Goal: Task Accomplishment & Management: Use online tool/utility

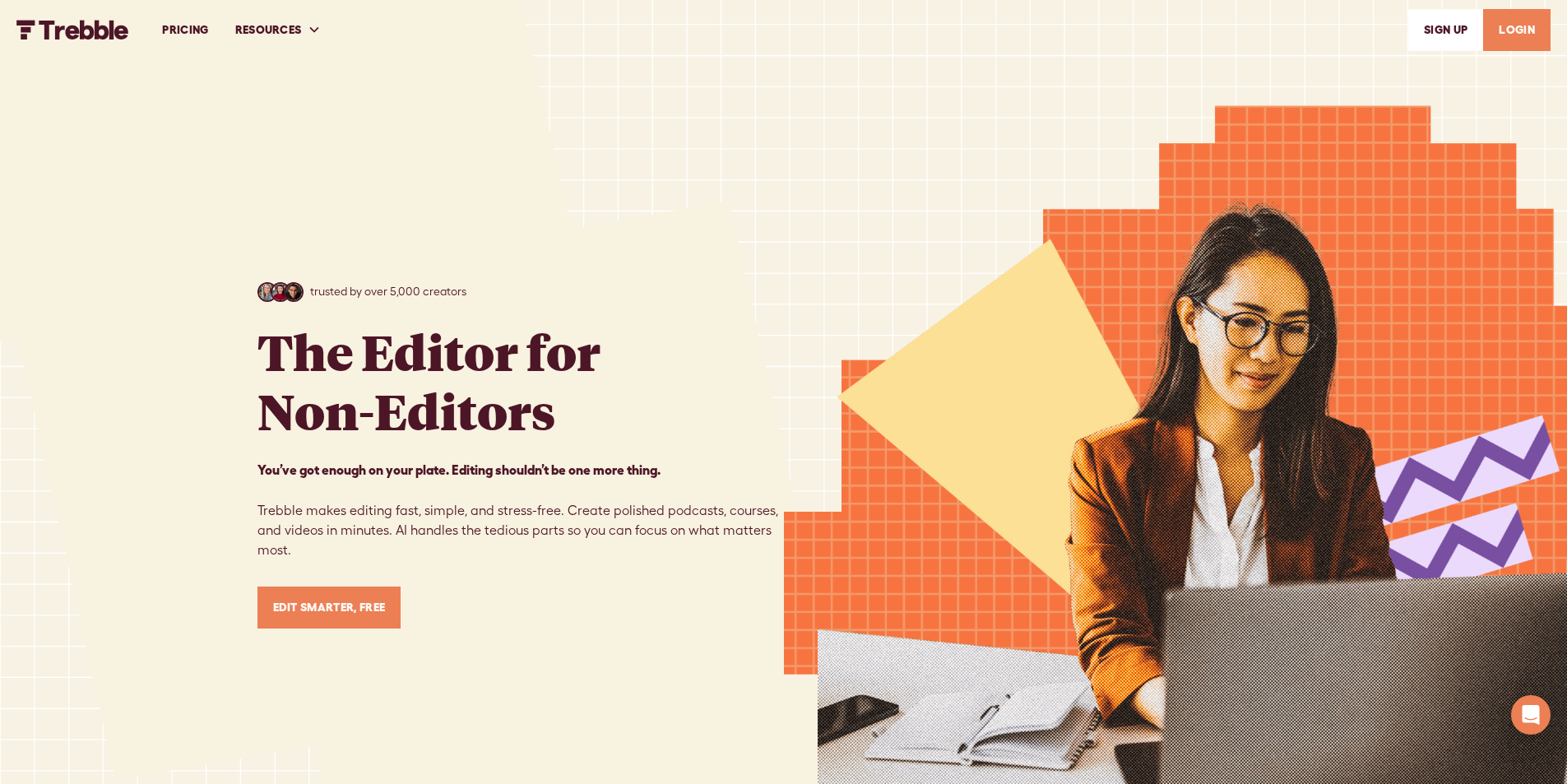
click at [1506, 27] on link "LOGIN" at bounding box center [1517, 30] width 68 height 42
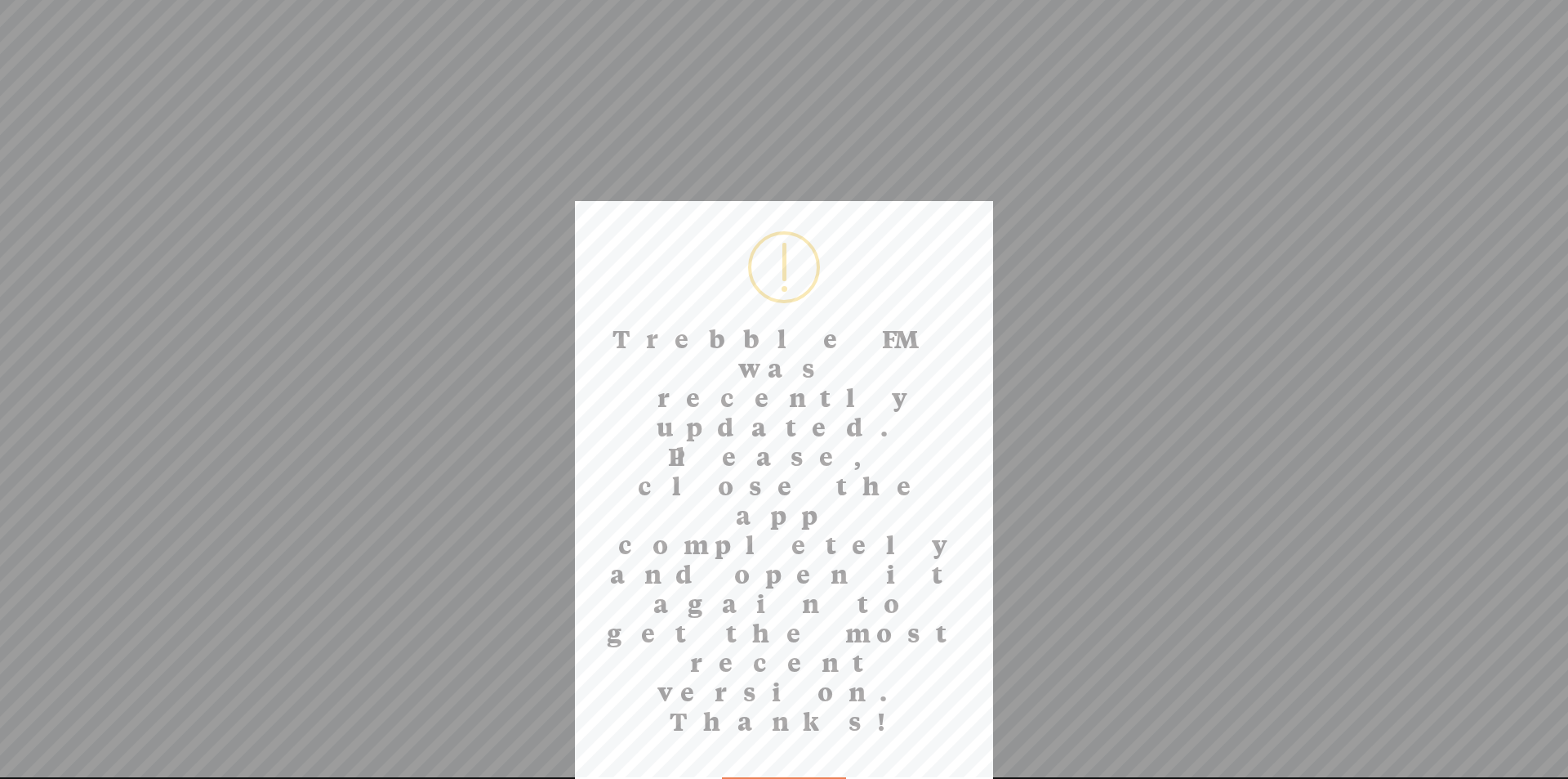
drag, startPoint x: 756, startPoint y: 538, endPoint x: 488, endPoint y: 393, distance: 304.7
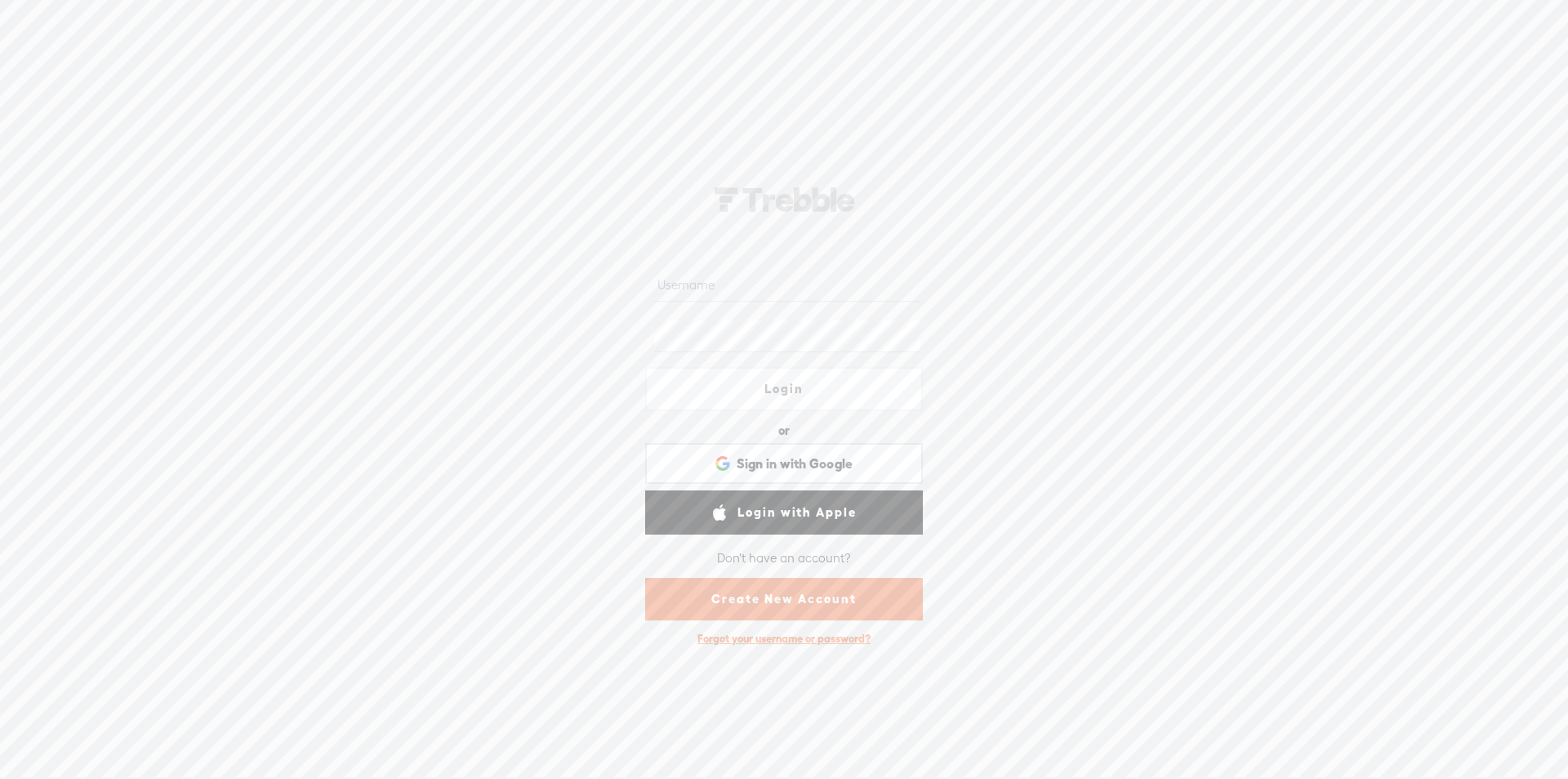
click at [742, 286] on input "text" at bounding box center [787, 285] width 265 height 32
click at [690, 289] on input "text" at bounding box center [787, 285] width 265 height 32
click at [723, 292] on input "text" at bounding box center [787, 285] width 265 height 32
click at [802, 466] on span "Sign in with Google" at bounding box center [794, 464] width 117 height 17
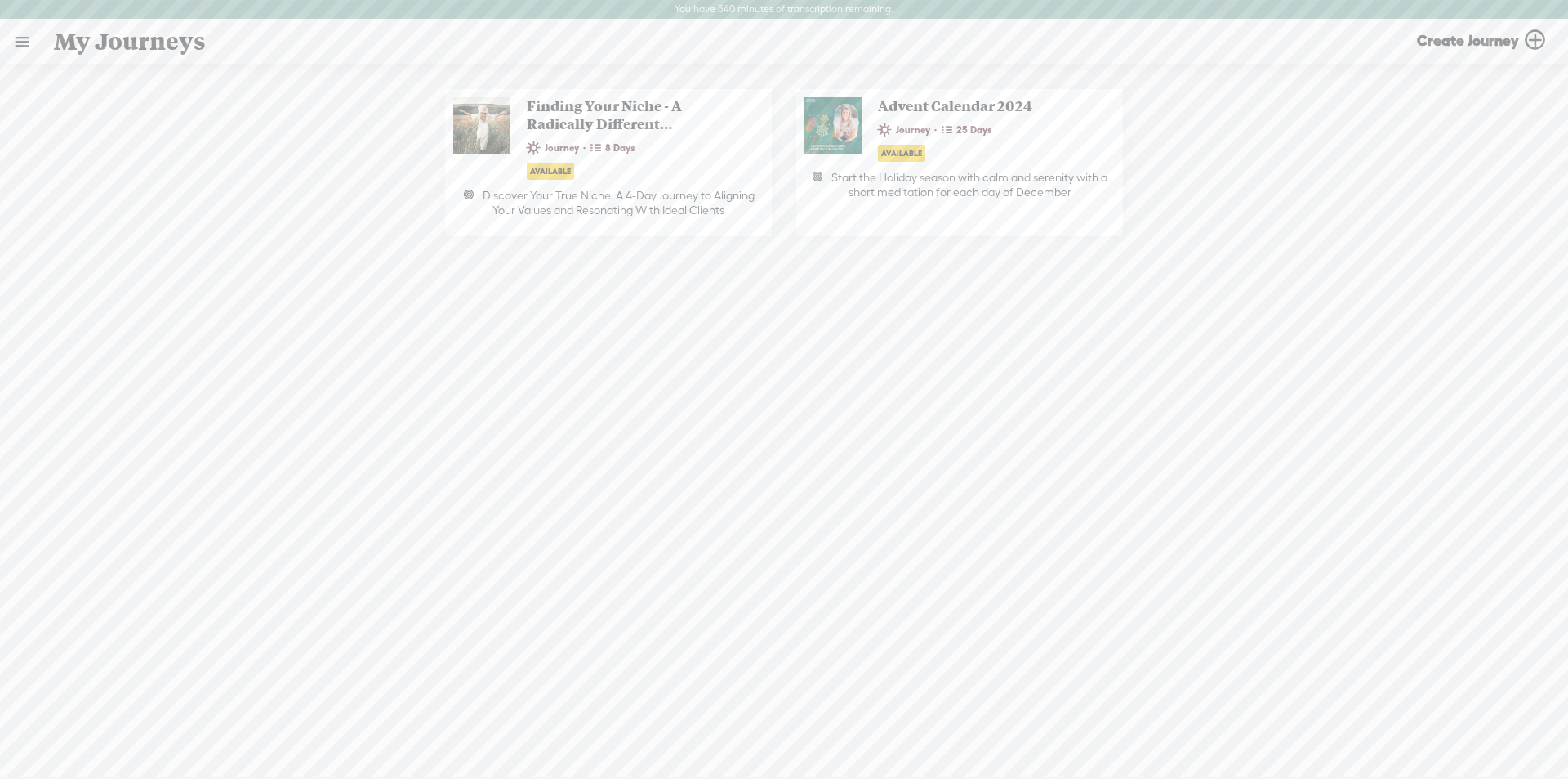
click at [27, 40] on link at bounding box center [22, 41] width 42 height 42
click at [100, 343] on div "MY LIBRARY" at bounding box center [95, 350] width 75 height 14
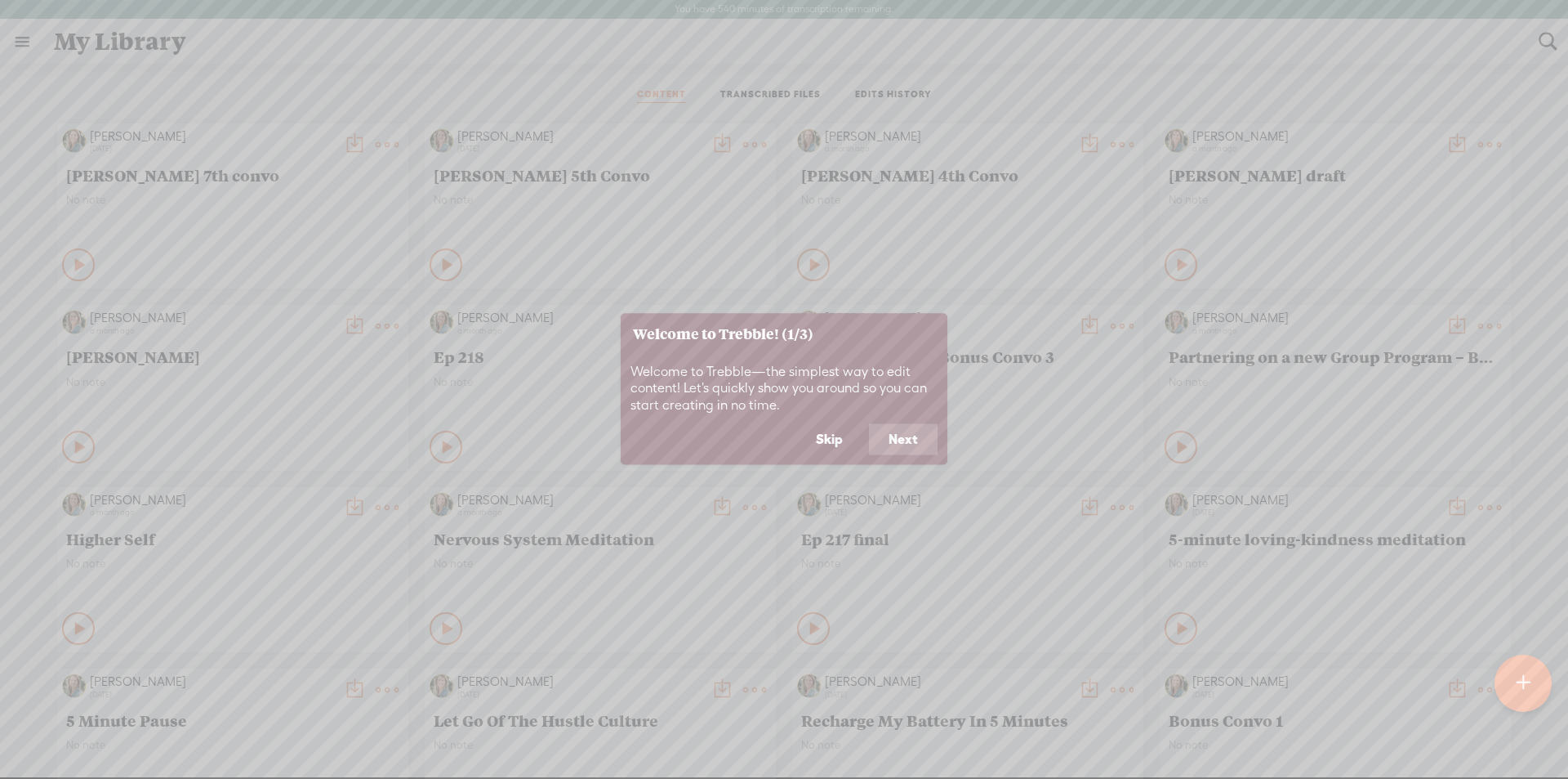
click at [837, 441] on button "Skip" at bounding box center [829, 439] width 66 height 31
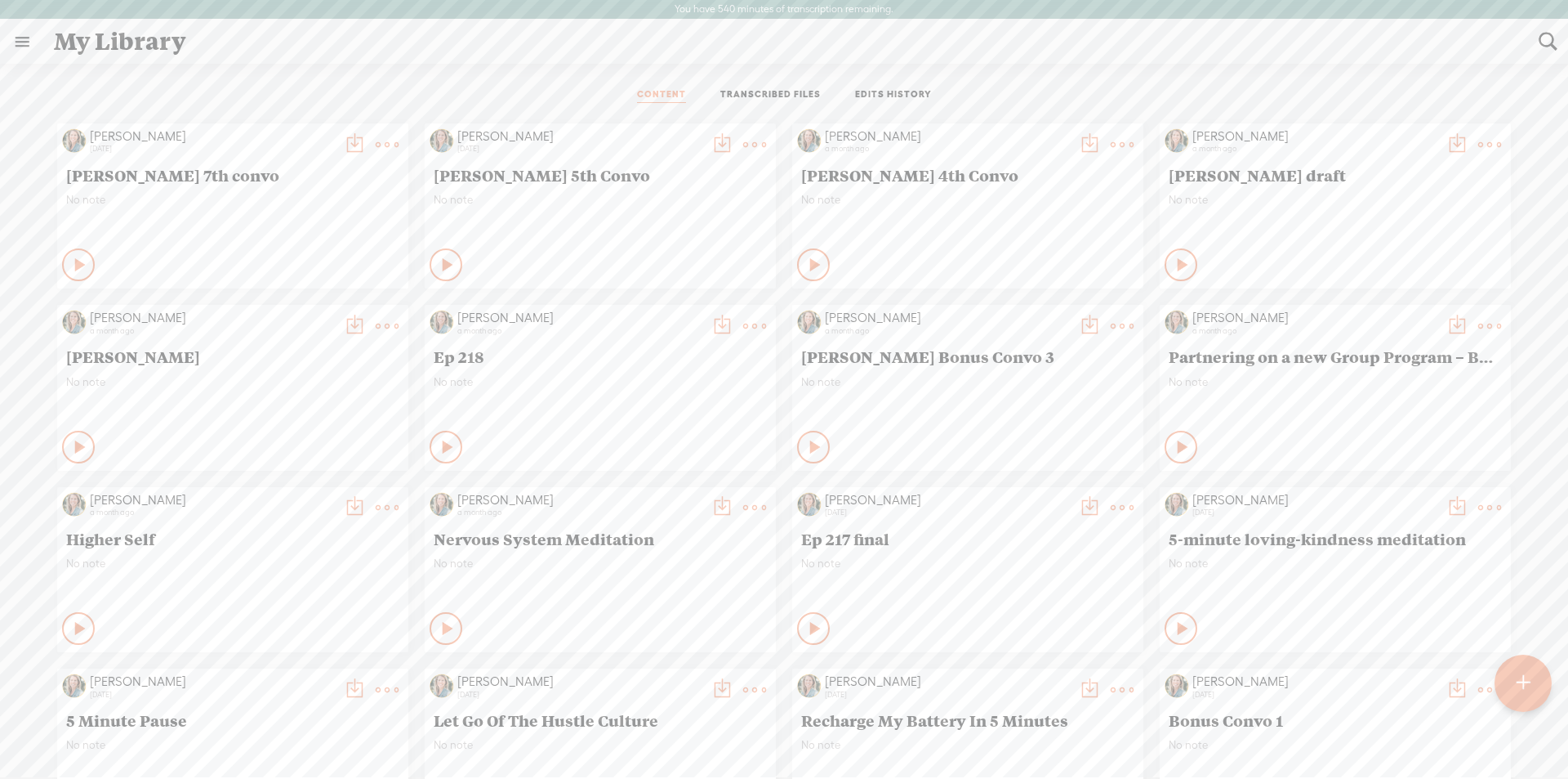
click at [1524, 690] on t at bounding box center [1523, 683] width 14 height 36
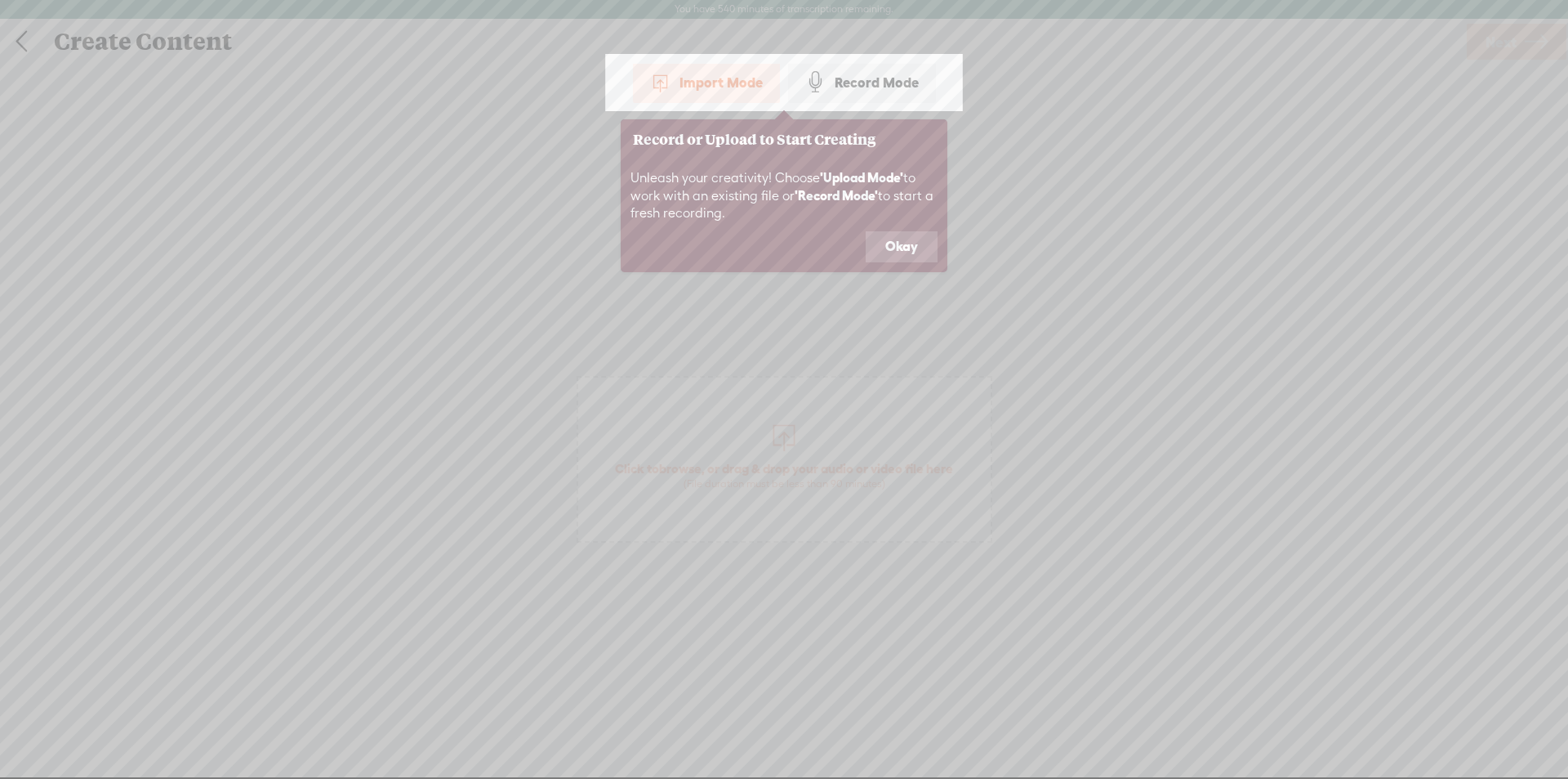
click at [897, 249] on button "Okay" at bounding box center [901, 246] width 72 height 31
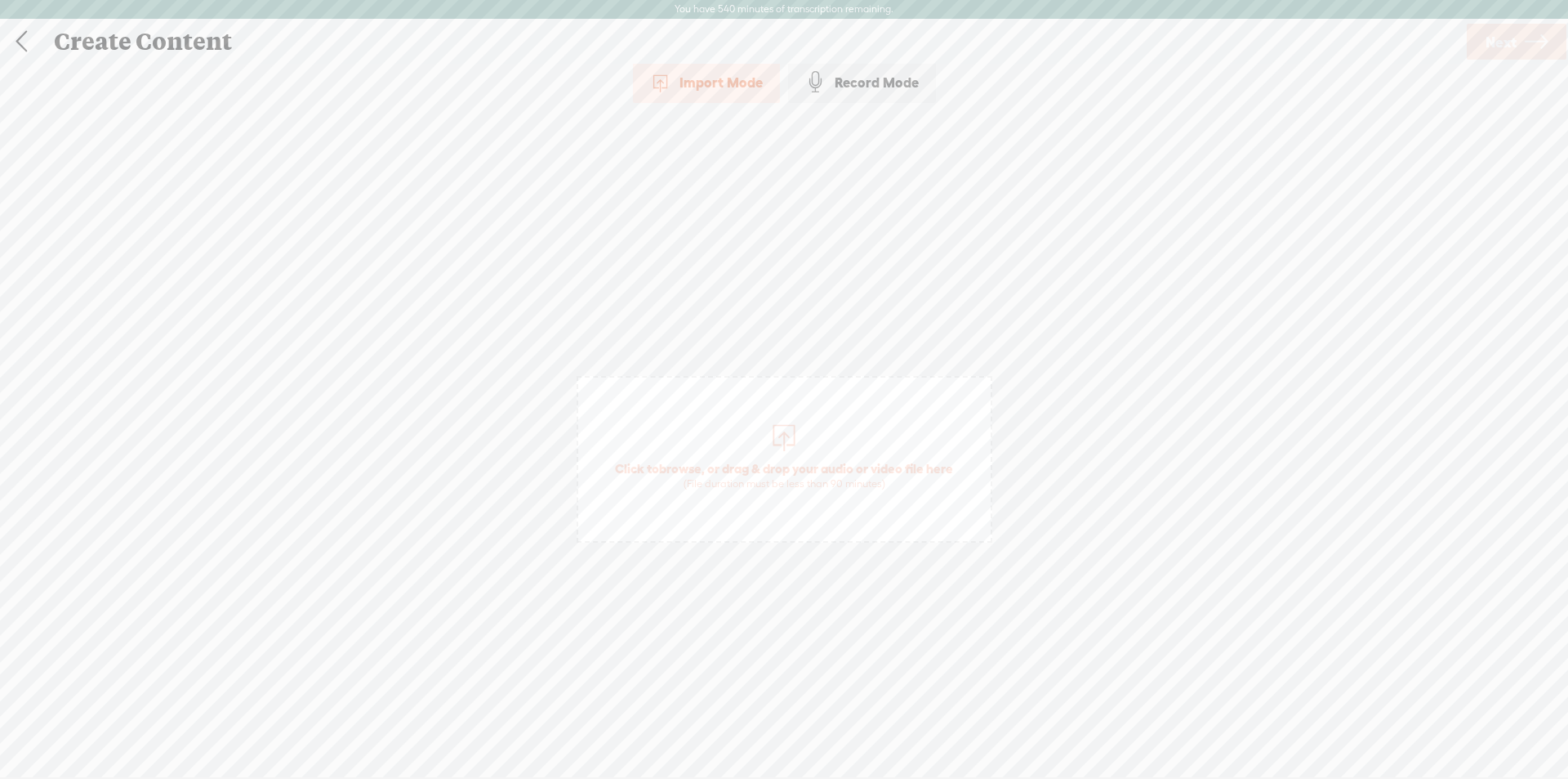
click at [733, 423] on span "Click to browse , or drag & drop your audio or video file here (File duration m…" at bounding box center [784, 459] width 415 height 167
click at [1520, 38] on link "Next" at bounding box center [1517, 41] width 100 height 36
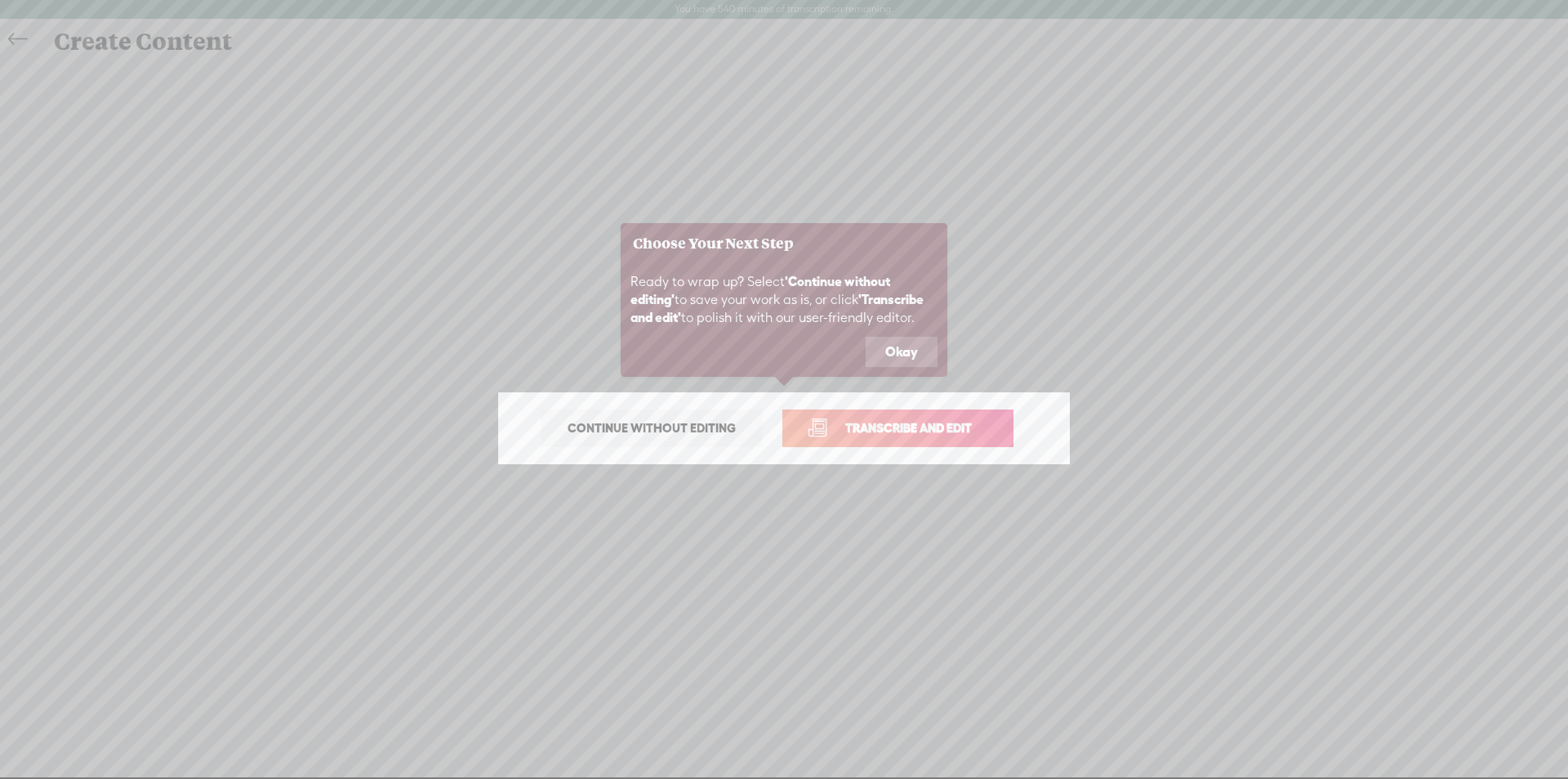
click at [876, 347] on button "Okay" at bounding box center [901, 352] width 72 height 31
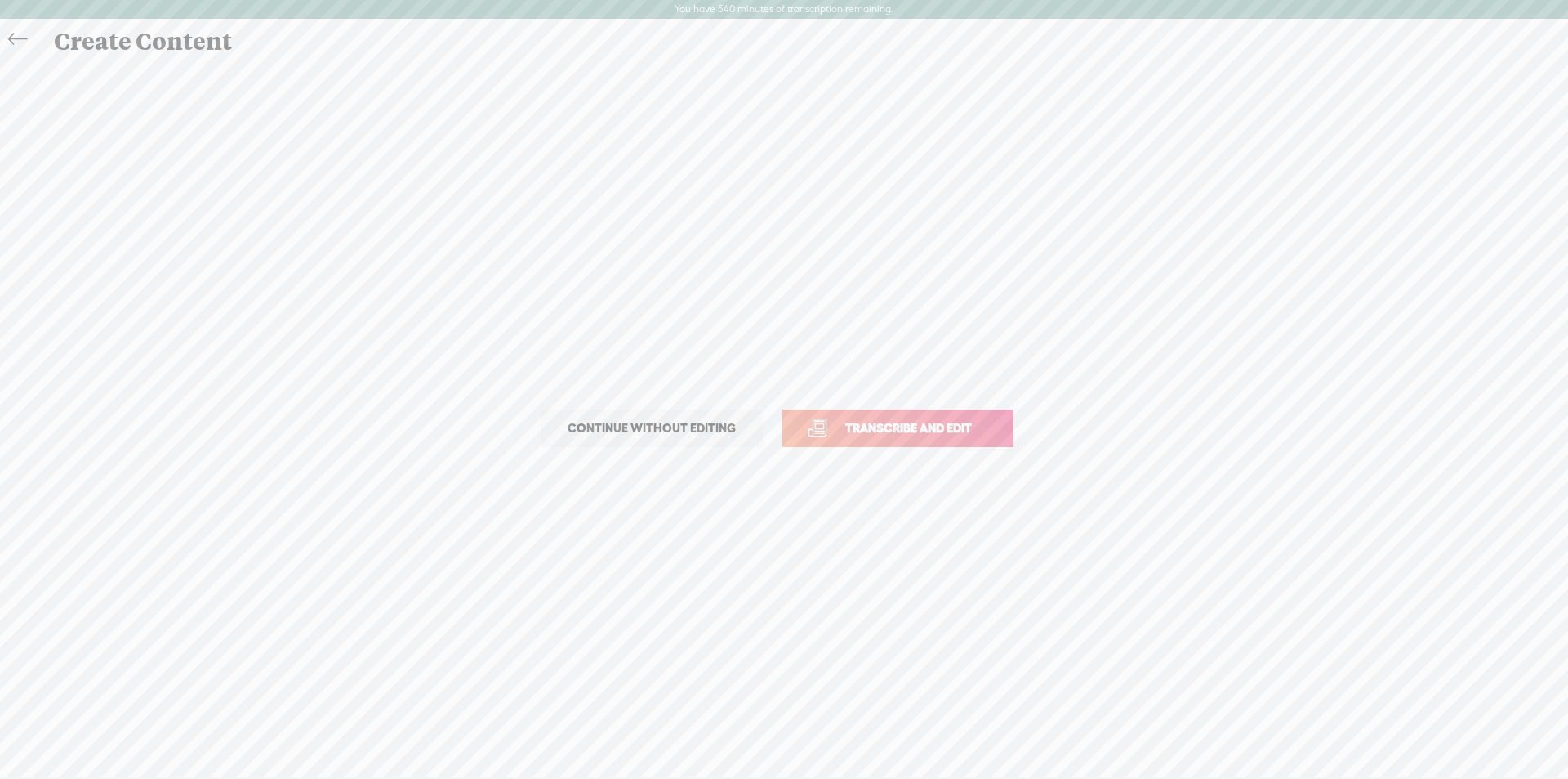
click at [940, 421] on span "Transcribe and edit" at bounding box center [909, 427] width 161 height 19
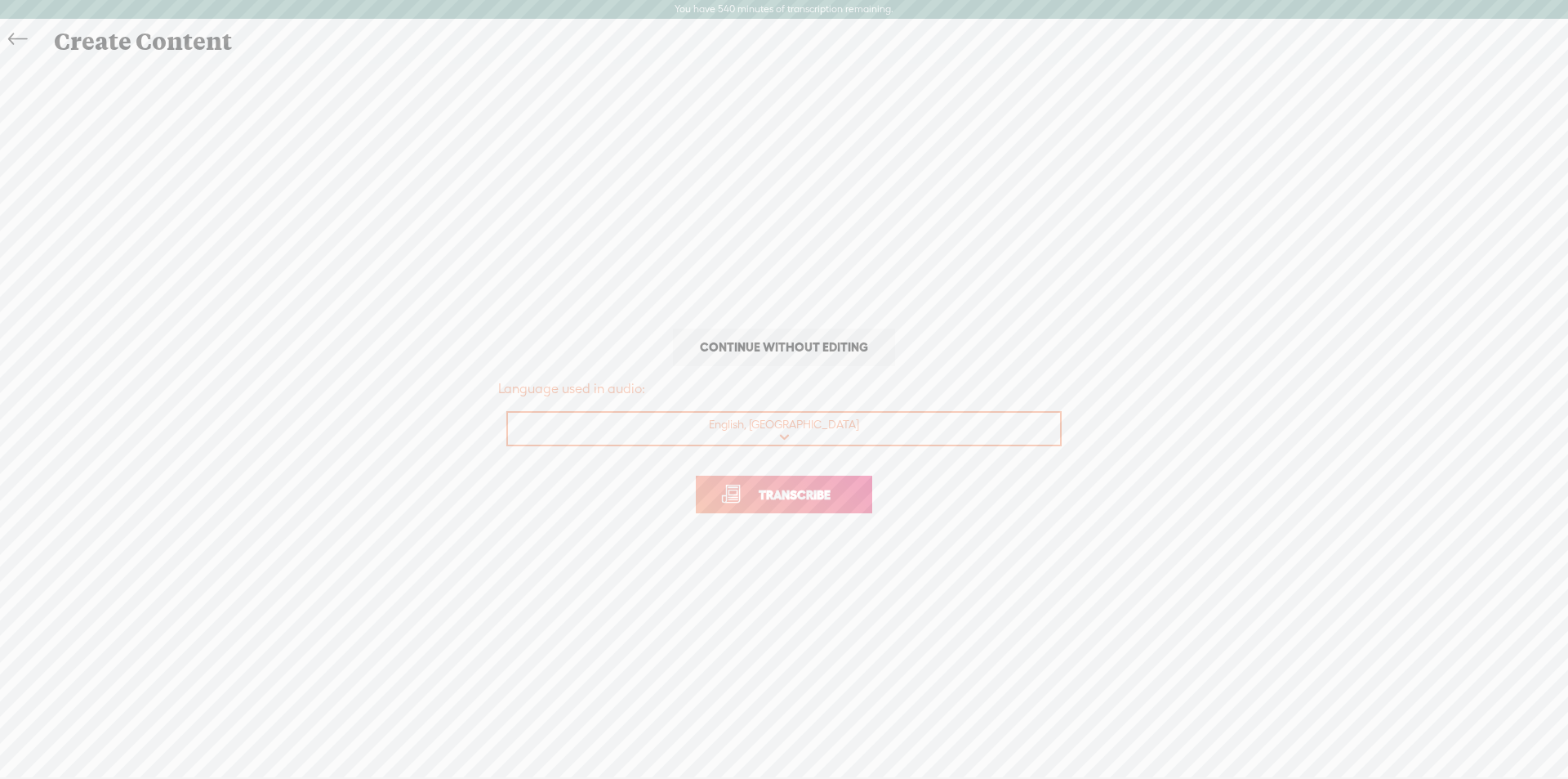
click at [817, 490] on span "Transcribe" at bounding box center [794, 494] width 106 height 19
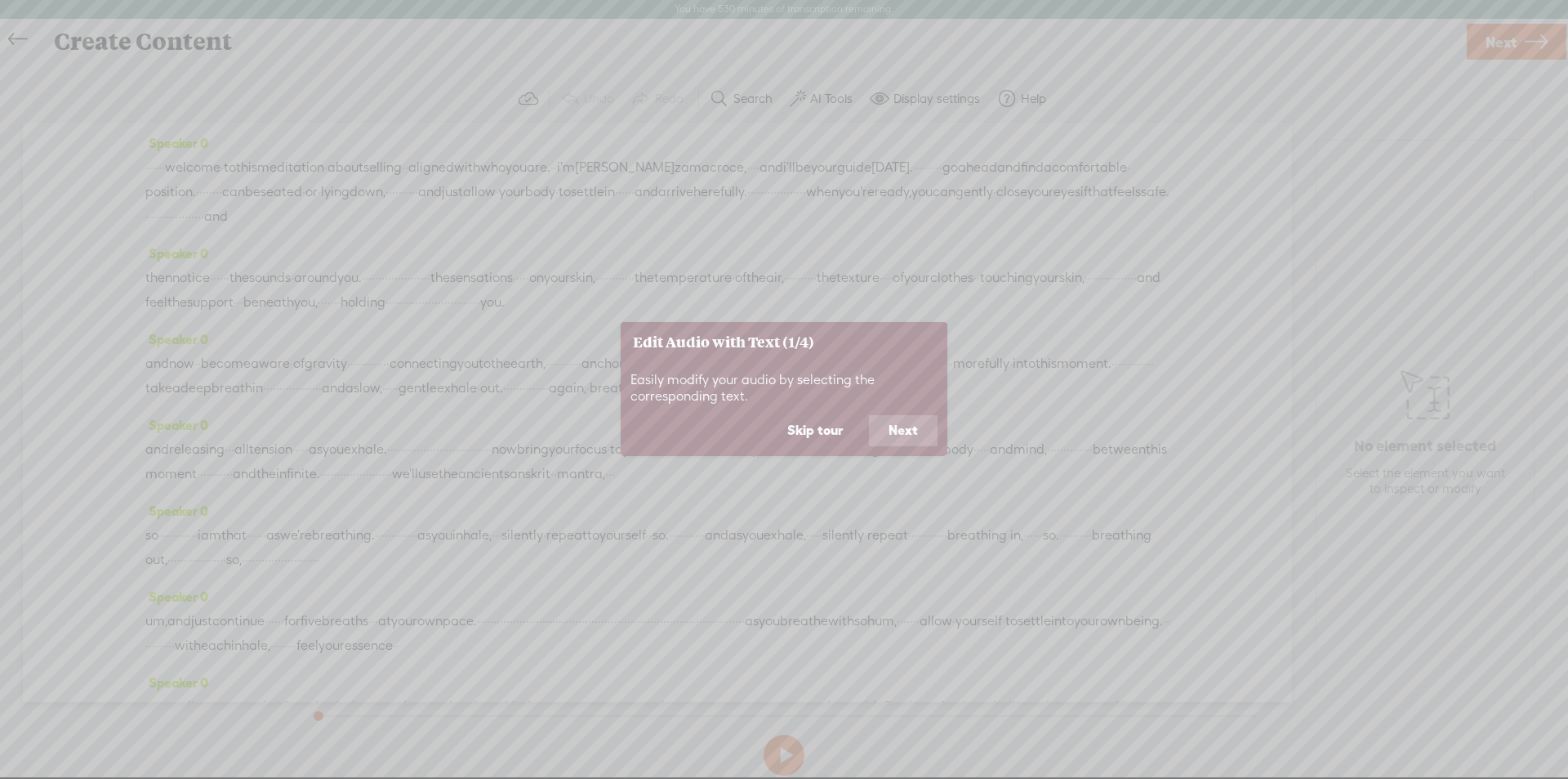
click at [911, 433] on button "Next" at bounding box center [903, 430] width 69 height 31
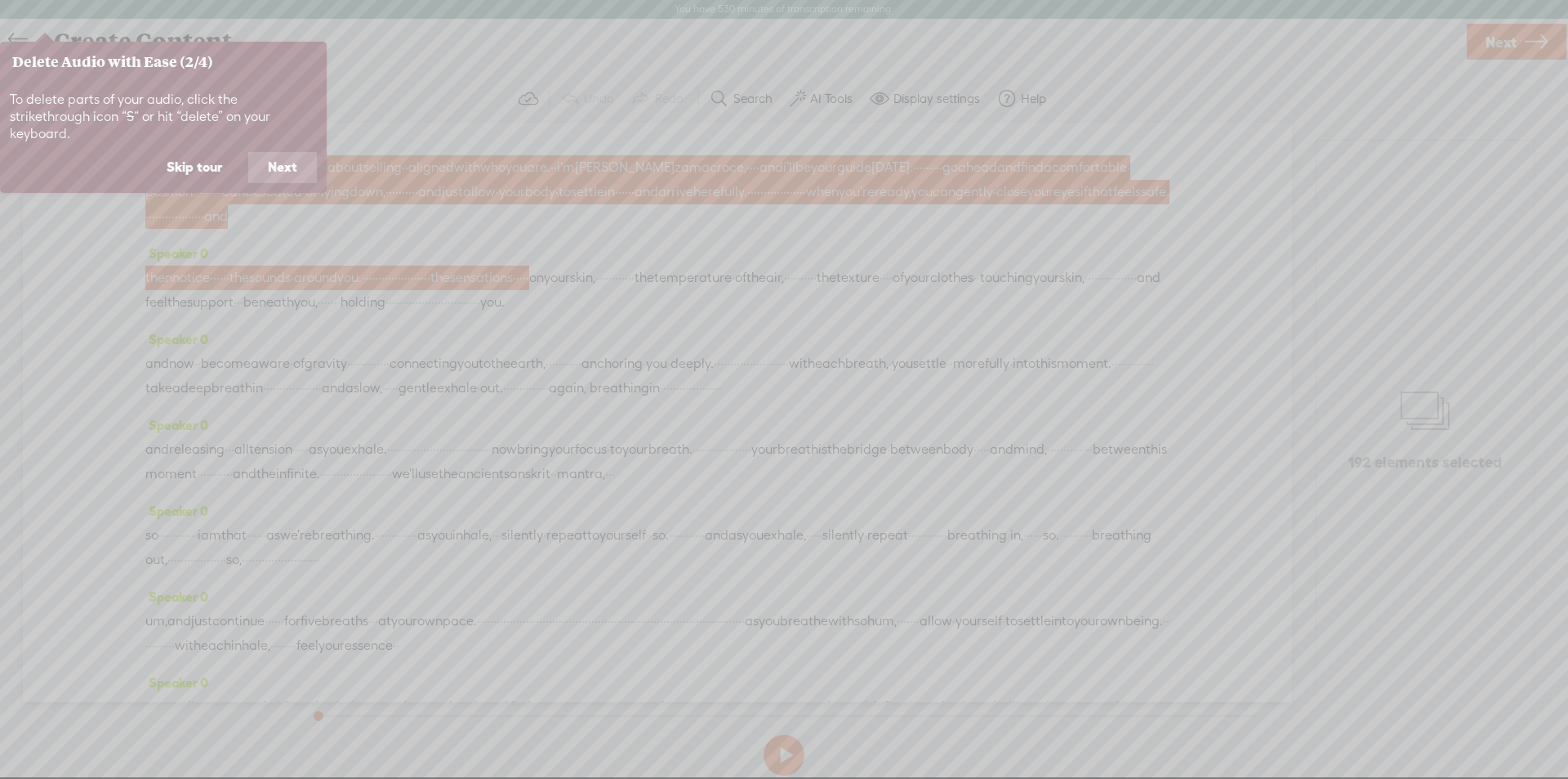
click at [186, 156] on button "Skip tour" at bounding box center [194, 167] width 95 height 31
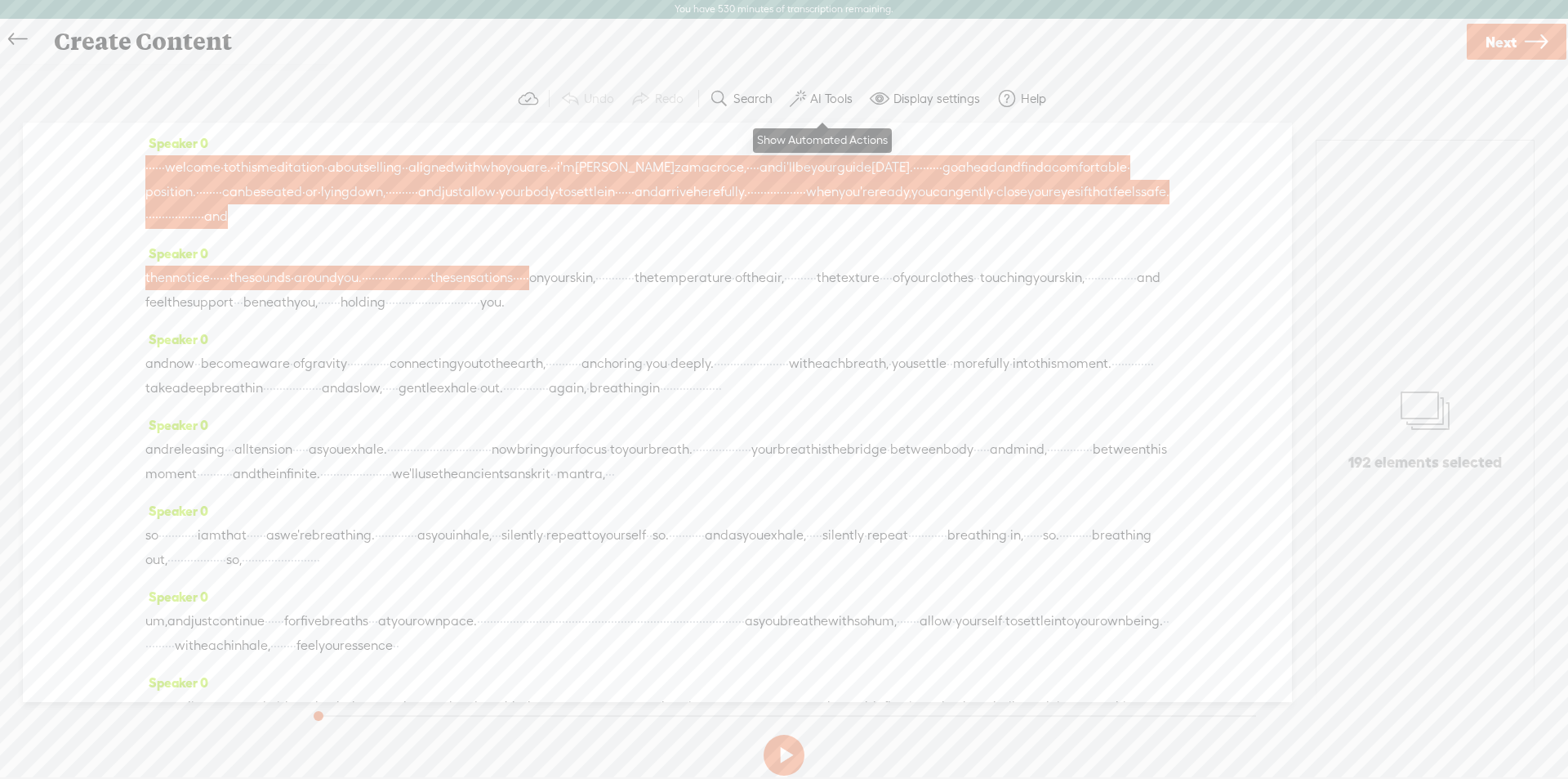
click at [830, 95] on label "AI Tools" at bounding box center [831, 99] width 42 height 17
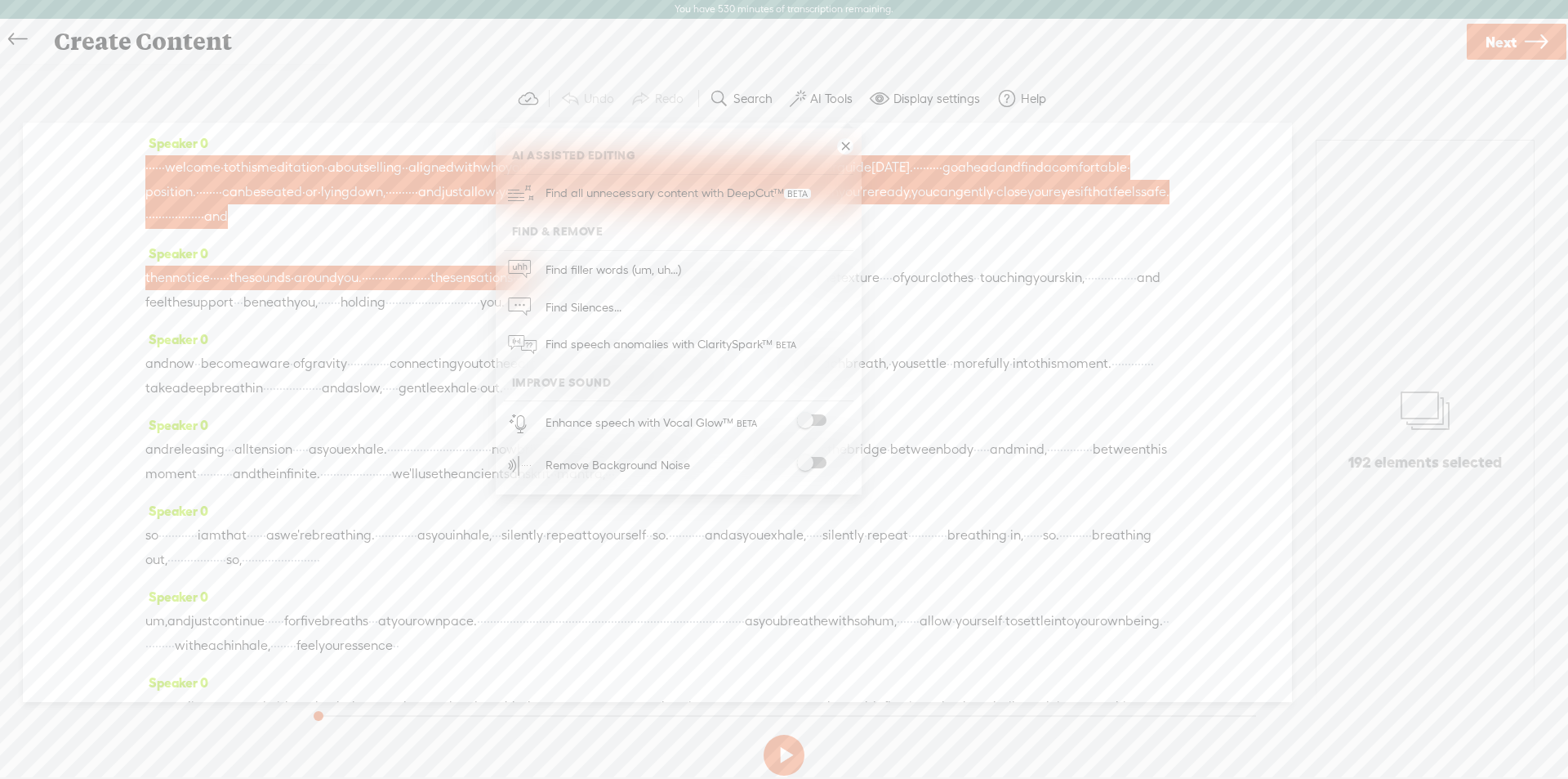
click at [813, 417] on span at bounding box center [811, 420] width 29 height 12
click at [810, 464] on span at bounding box center [811, 463] width 29 height 12
click at [803, 420] on span at bounding box center [811, 420] width 29 height 12
click at [362, 74] on div "Continue without editing Transcribe and edit Language used in audio: English, U…" at bounding box center [784, 428] width 1536 height 733
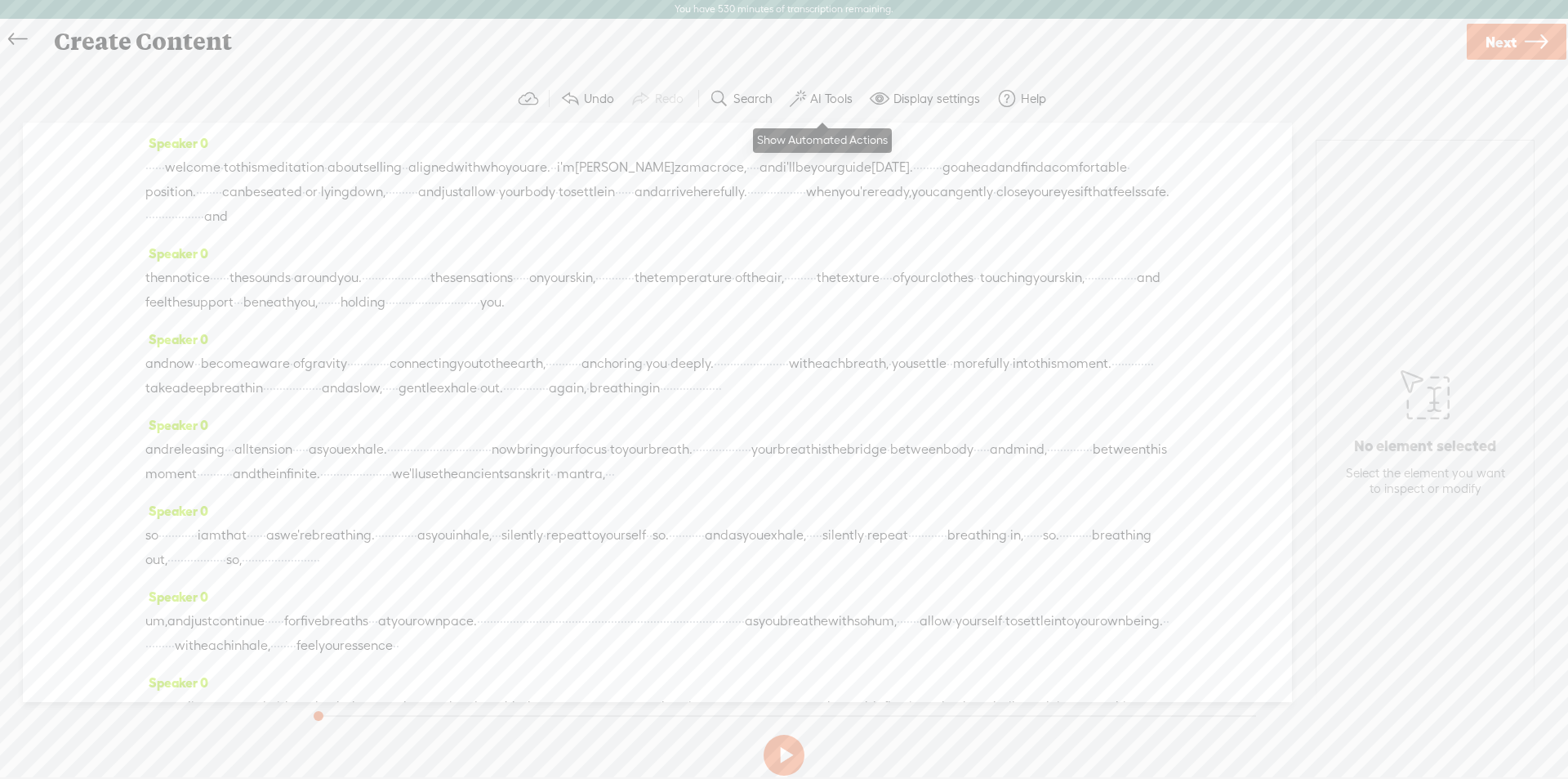
click at [845, 100] on label "AI Tools" at bounding box center [831, 99] width 42 height 17
click at [289, 108] on section "Undo Redo Search Remove Background Noise AI Tools Configure Magic Sound Enhance…" at bounding box center [784, 99] width 1536 height 47
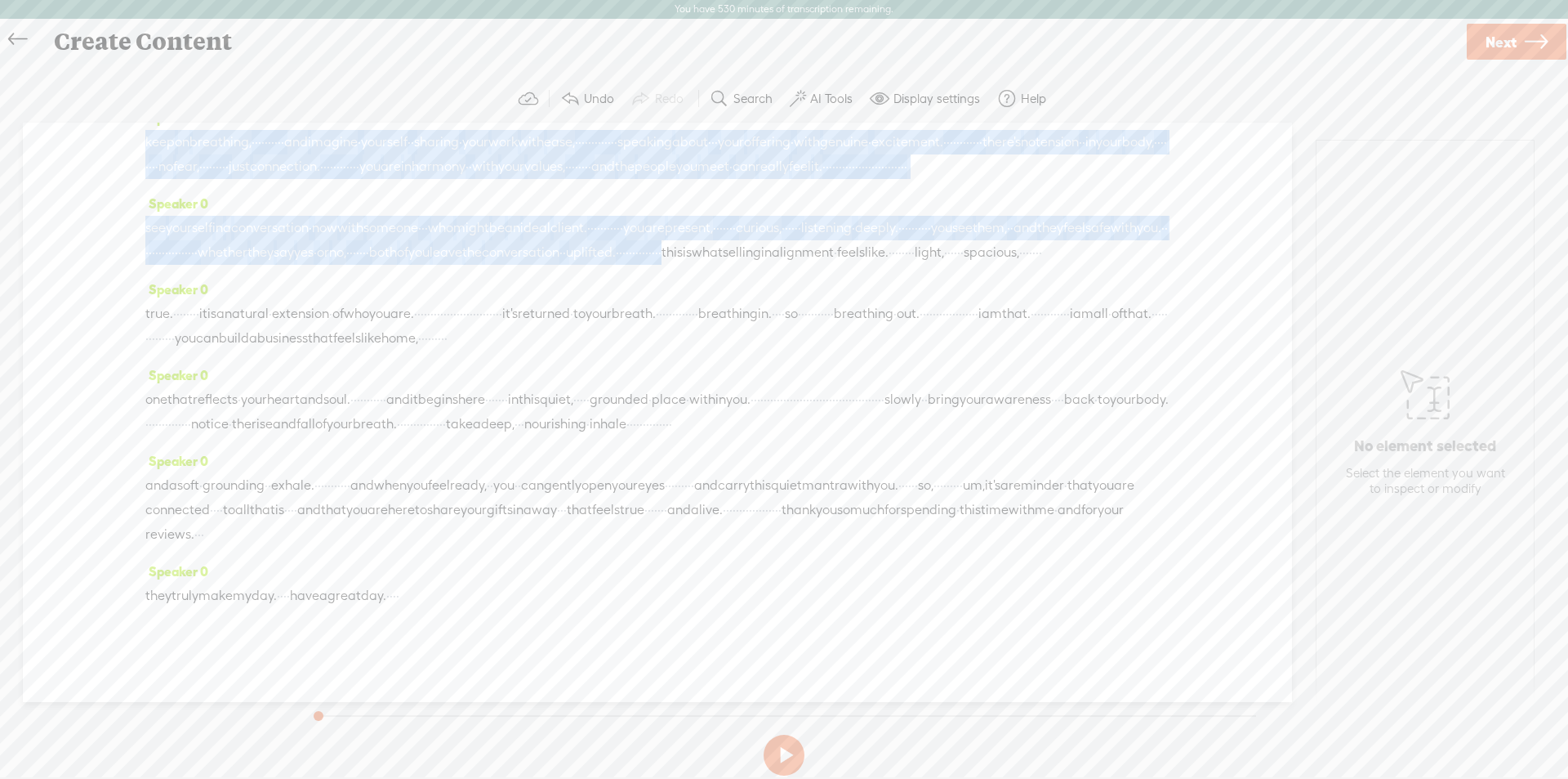
scroll to position [1117, 0]
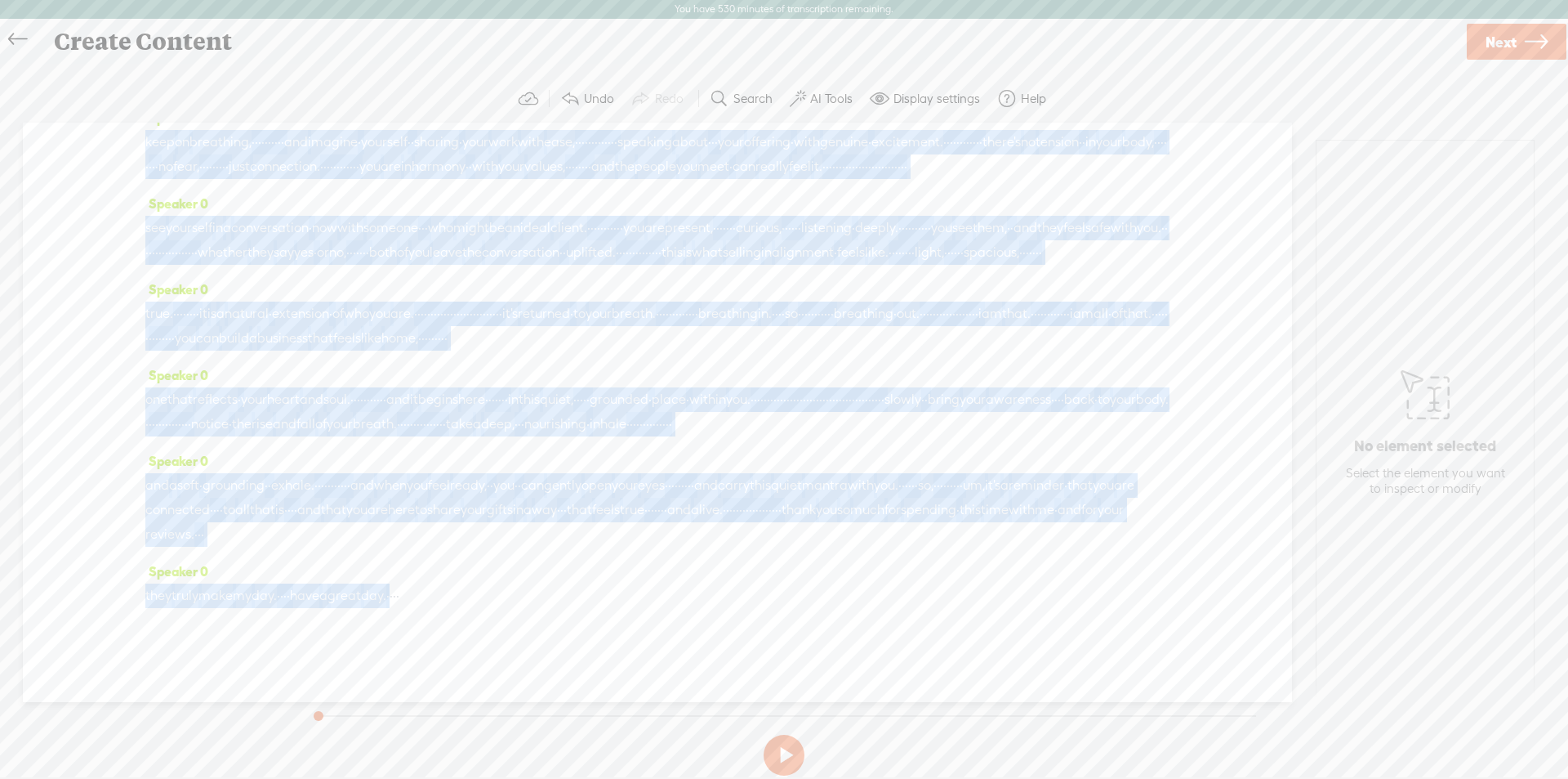
drag, startPoint x: 148, startPoint y: 166, endPoint x: 464, endPoint y: 601, distance: 537.7
click at [464, 601] on div "Speaker 0 · · · · · · welcome · to this meditation · about selling · · aligned …" at bounding box center [658, 412] width 1269 height 579
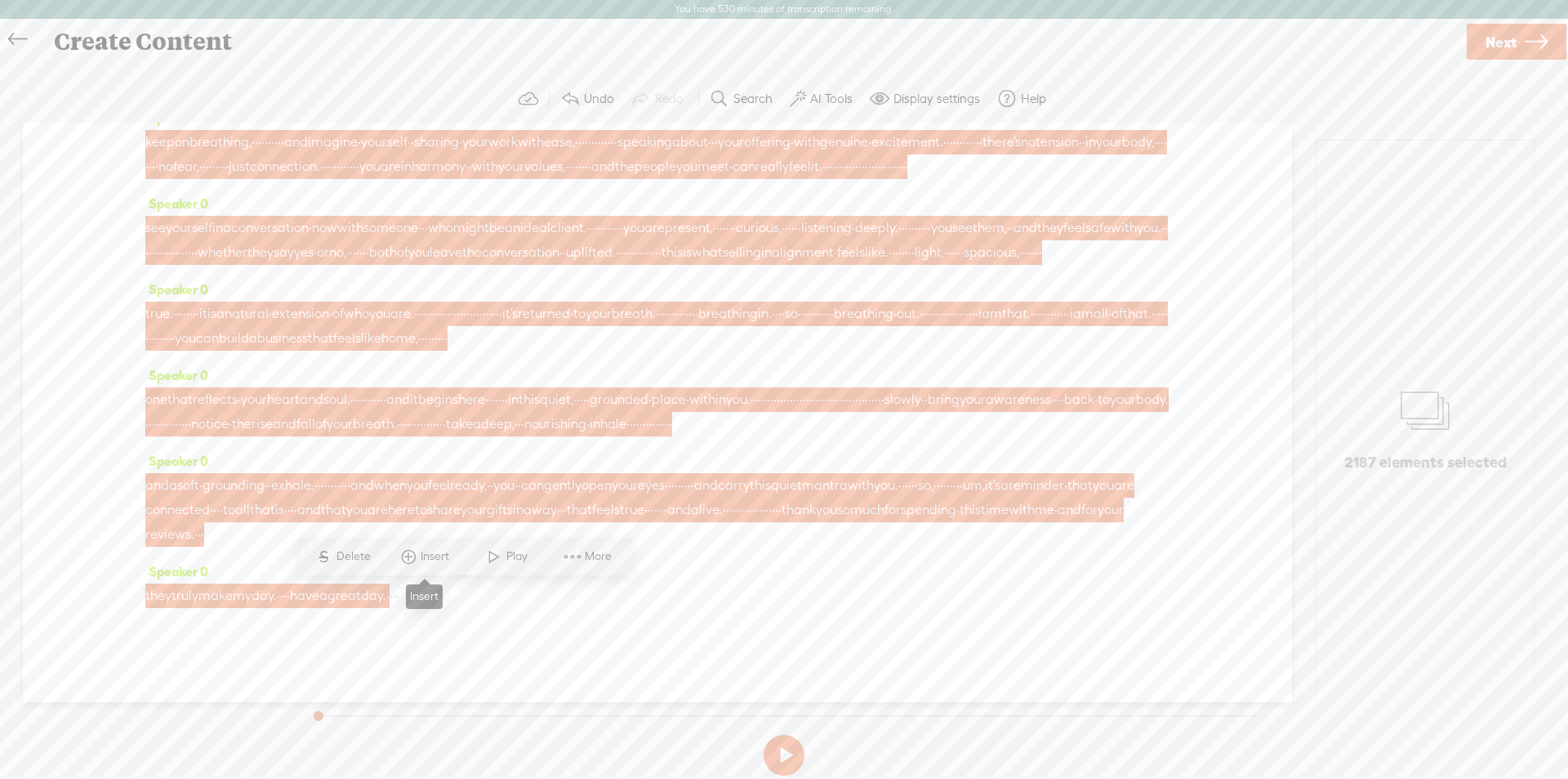
click at [425, 555] on span "Insert" at bounding box center [436, 557] width 32 height 17
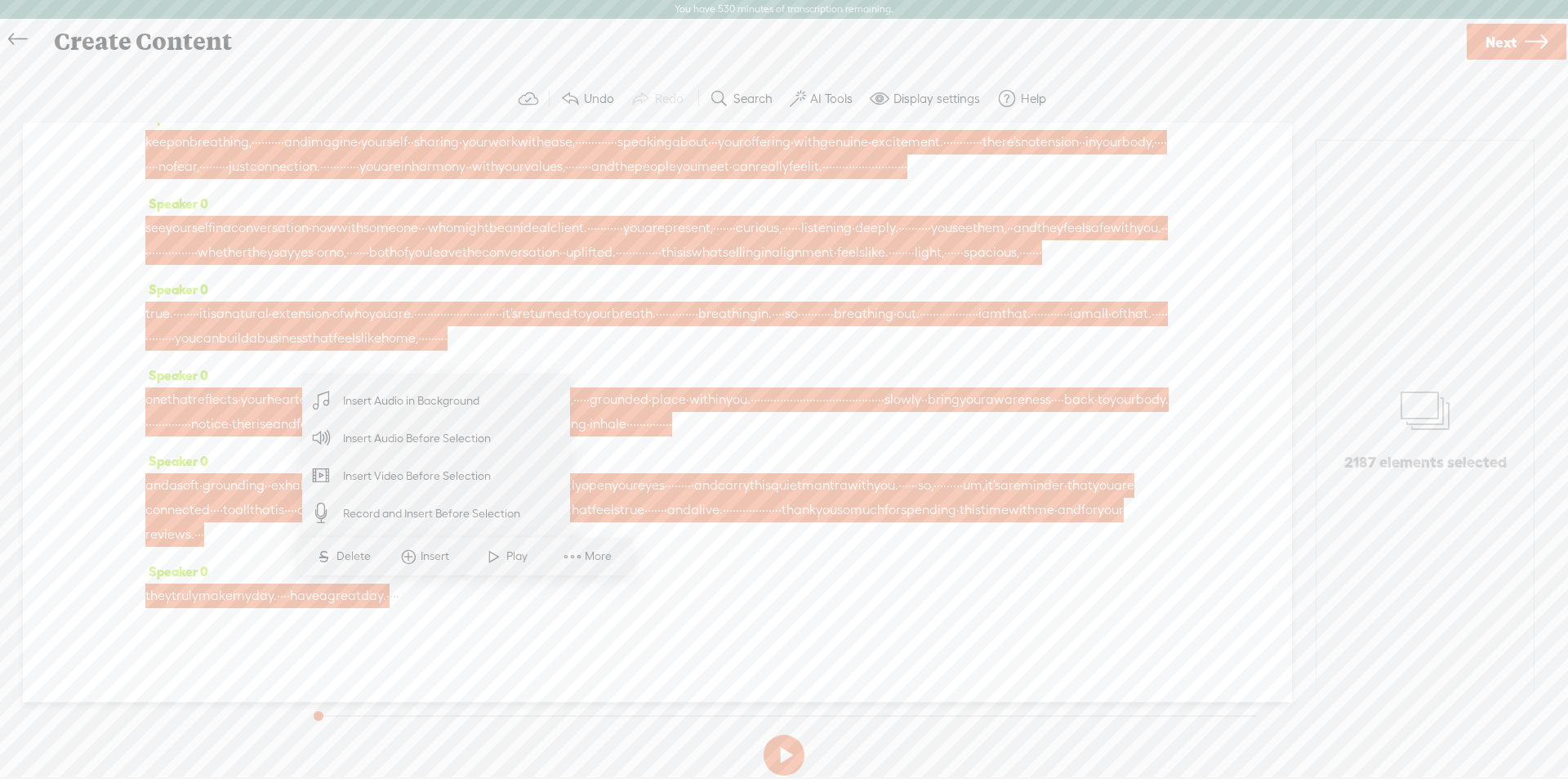
click at [414, 396] on span "Insert Audio in Background" at bounding box center [411, 401] width 201 height 37
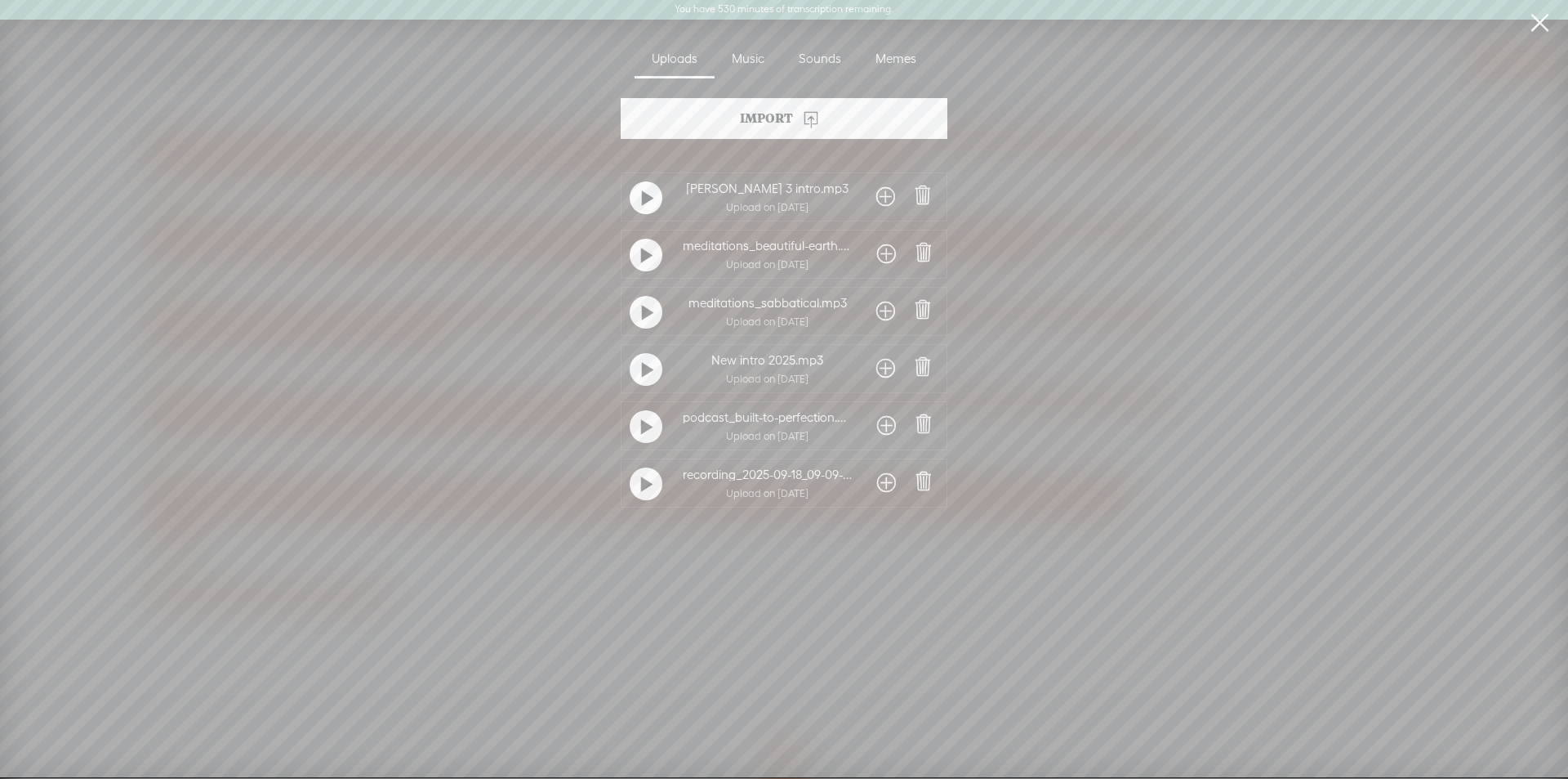
click at [728, 300] on div "meditations_sabbatical.mp3" at bounding box center [767, 302] width 169 height 14
click at [886, 309] on span at bounding box center [886, 312] width 19 height 27
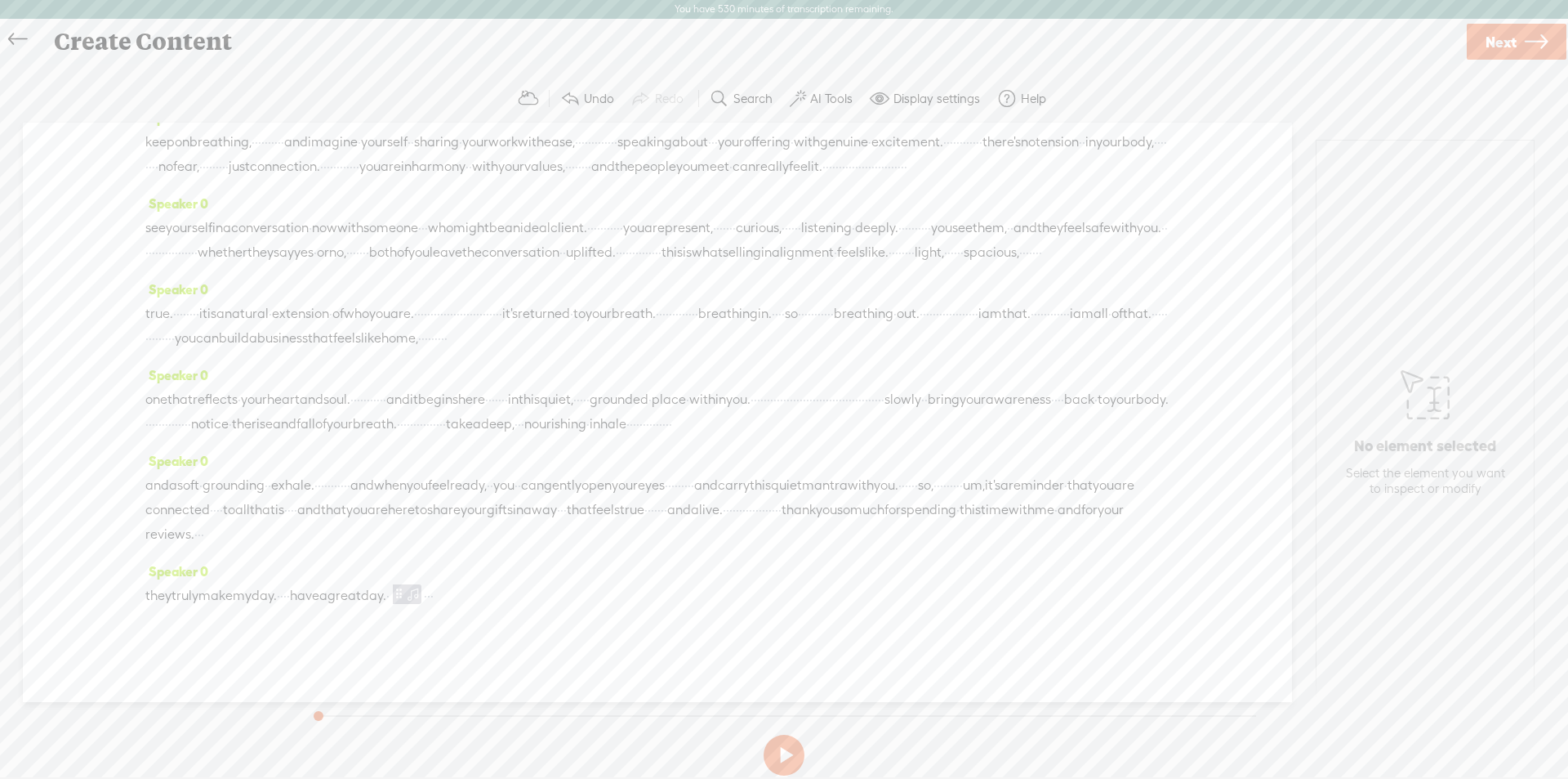
click at [421, 592] on span at bounding box center [414, 593] width 17 height 20
drag, startPoint x: 1432, startPoint y: 202, endPoint x: 282, endPoint y: 289, distance: 1153.3
click at [1414, 202] on div at bounding box center [1430, 202] width 37 height 37
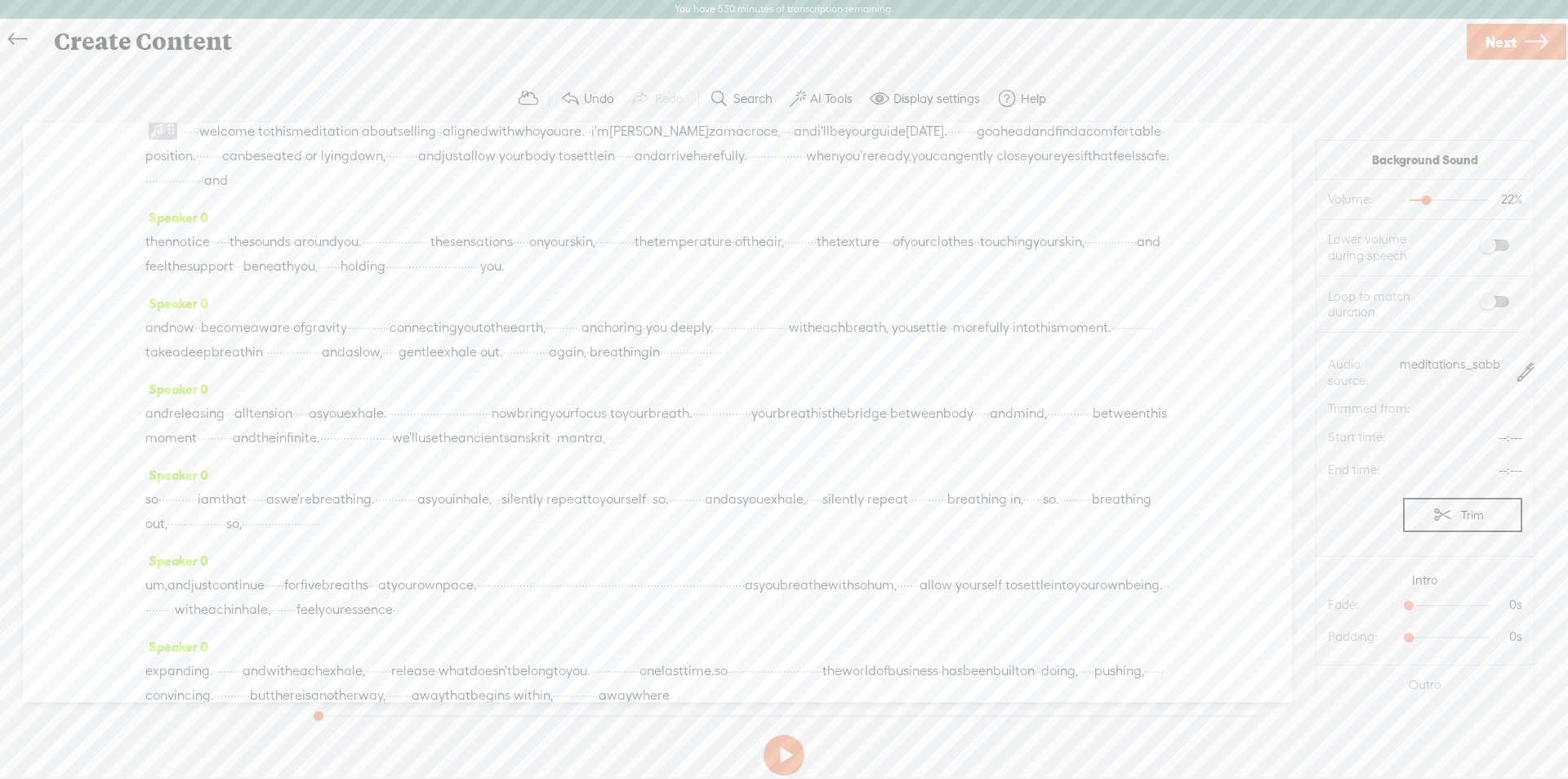
scroll to position [0, 0]
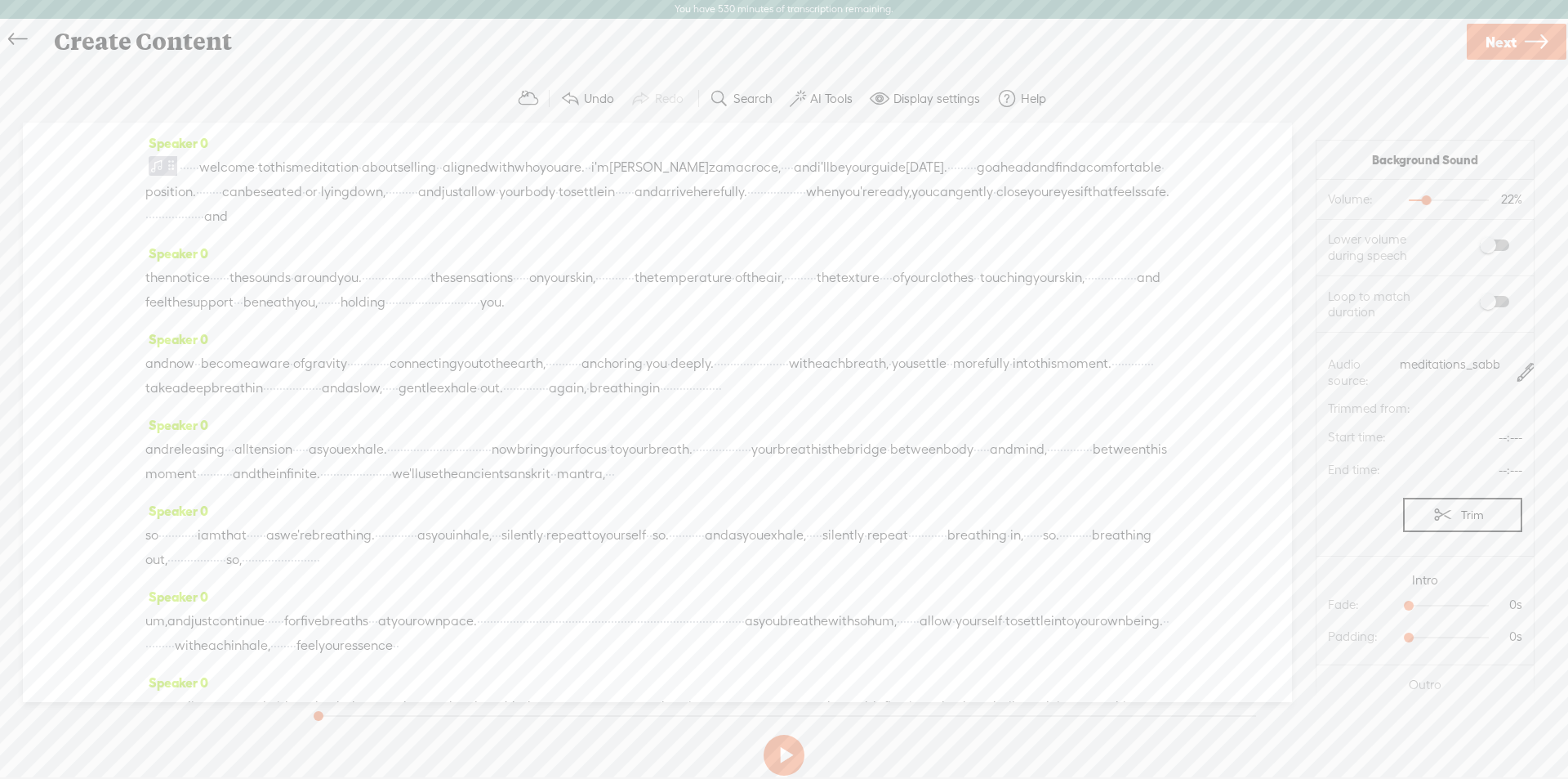
click at [165, 166] on span at bounding box center [171, 166] width 12 height 20
click at [779, 755] on button at bounding box center [784, 755] width 41 height 41
click at [791, 758] on button at bounding box center [784, 755] width 41 height 41
drag, startPoint x: 1402, startPoint y: 609, endPoint x: 1445, endPoint y: 607, distance: 43.0
click at [1448, 607] on div at bounding box center [1466, 606] width 37 height 37
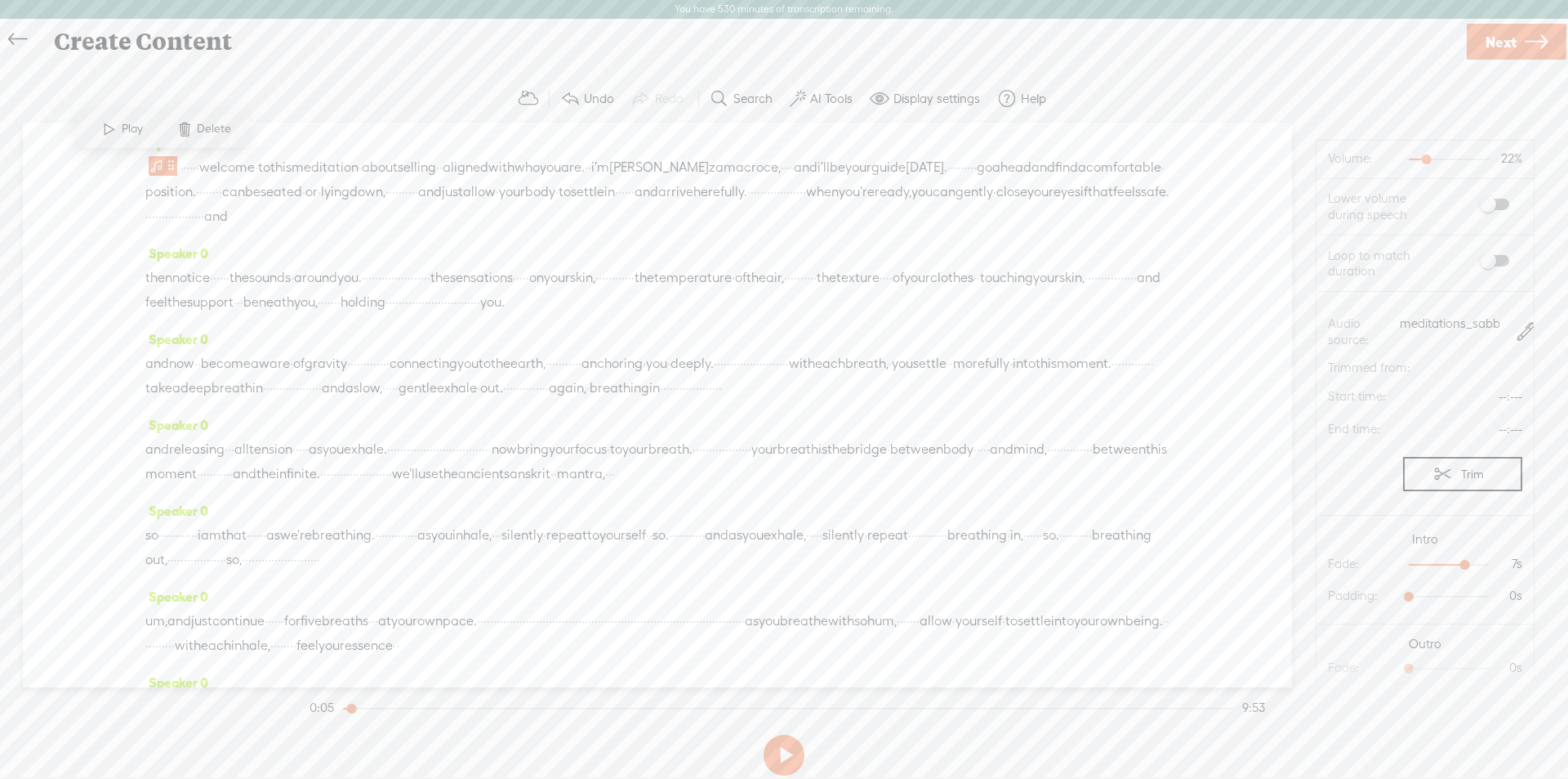
scroll to position [78, 0]
drag, startPoint x: 1400, startPoint y: 561, endPoint x: 1440, endPoint y: 557, distance: 40.2
click at [1440, 557] on div at bounding box center [1459, 573] width 37 height 37
click at [1455, 611] on div at bounding box center [1473, 630] width 37 height 37
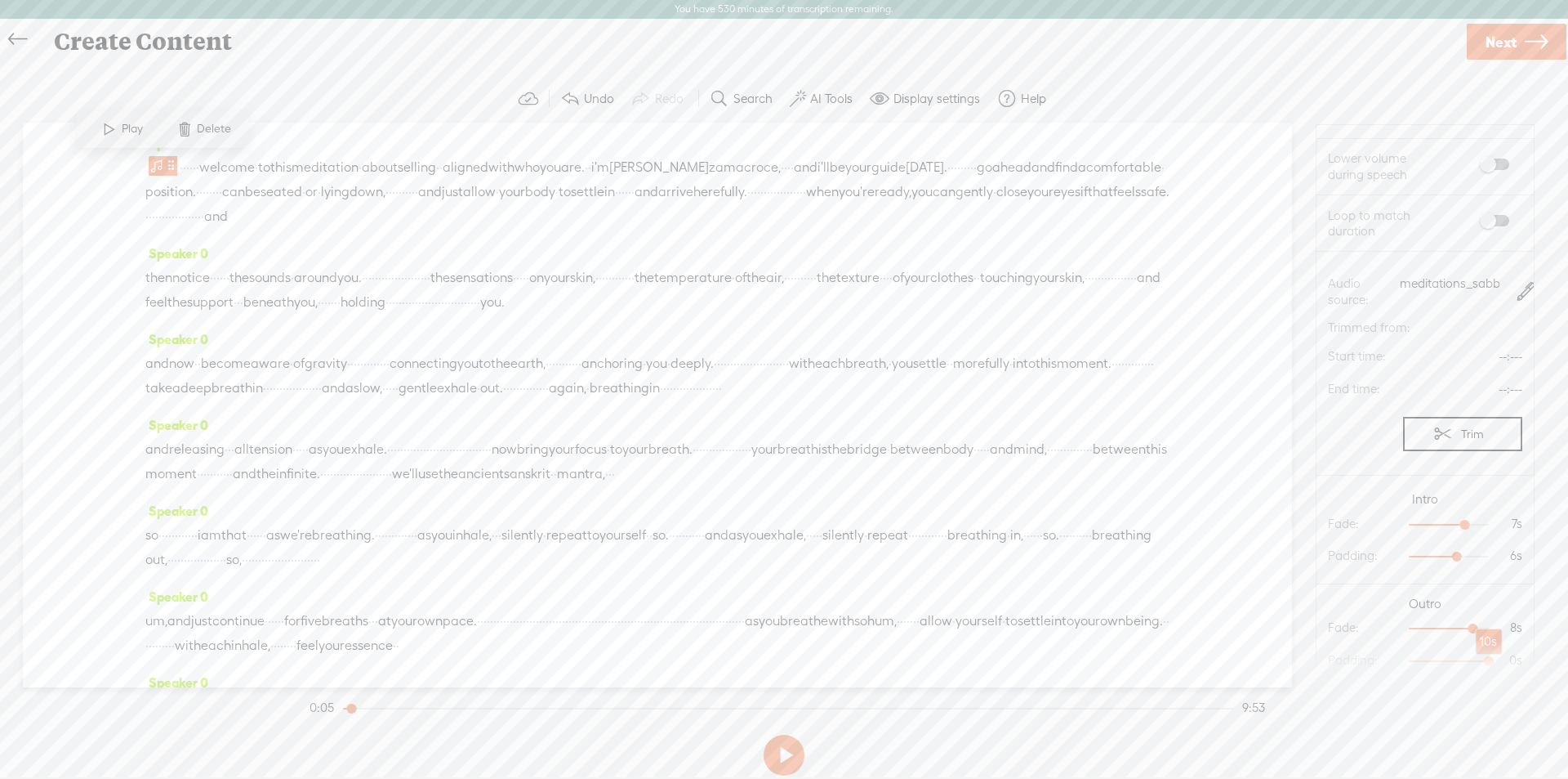
drag, startPoint x: 1398, startPoint y: 647, endPoint x: 1472, endPoint y: 643, distance: 74.1
click at [1472, 644] on div at bounding box center [1490, 662] width 37 height 37
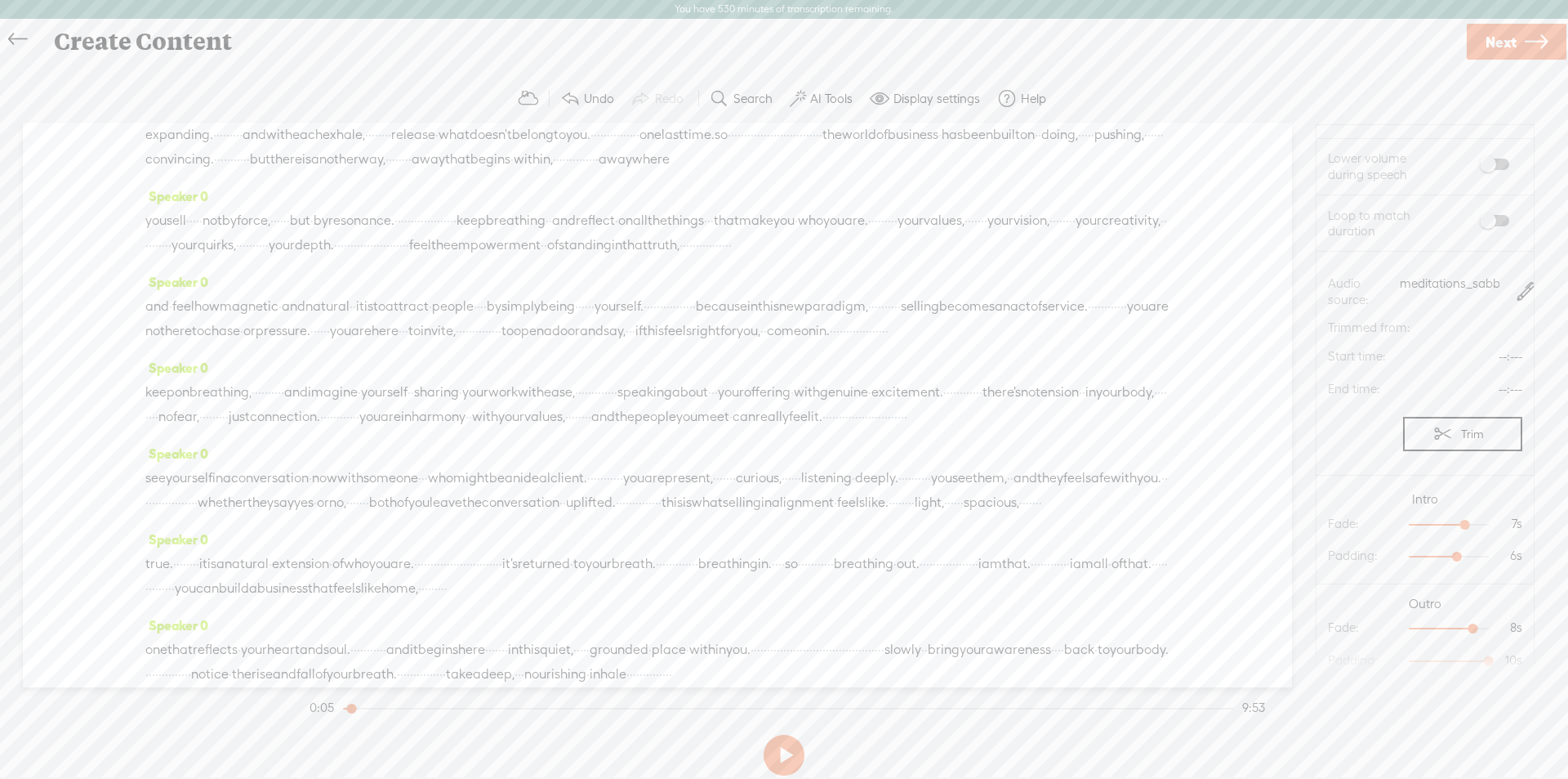
scroll to position [1131, 0]
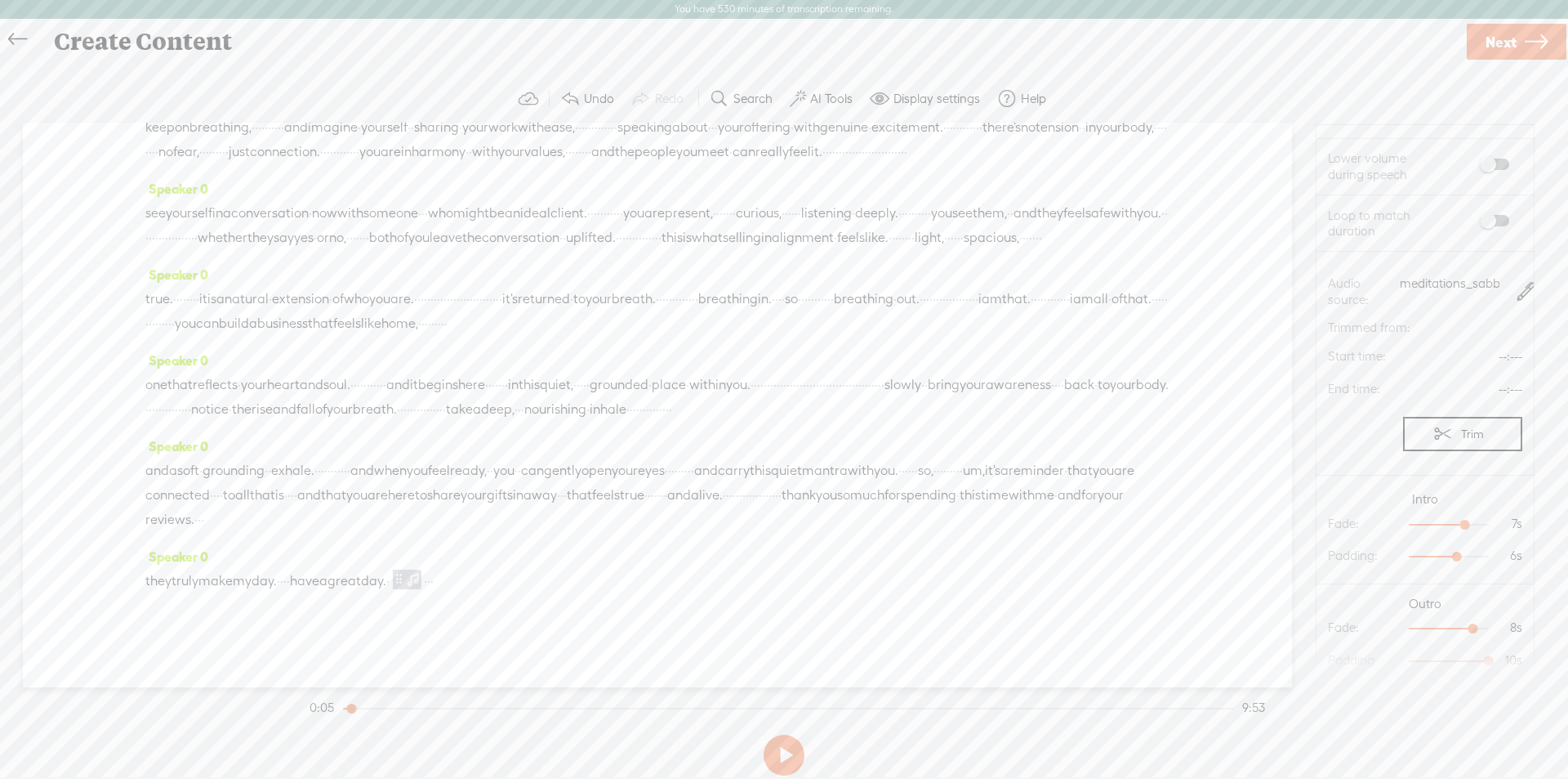
click at [319, 579] on span "have" at bounding box center [304, 582] width 29 height 25
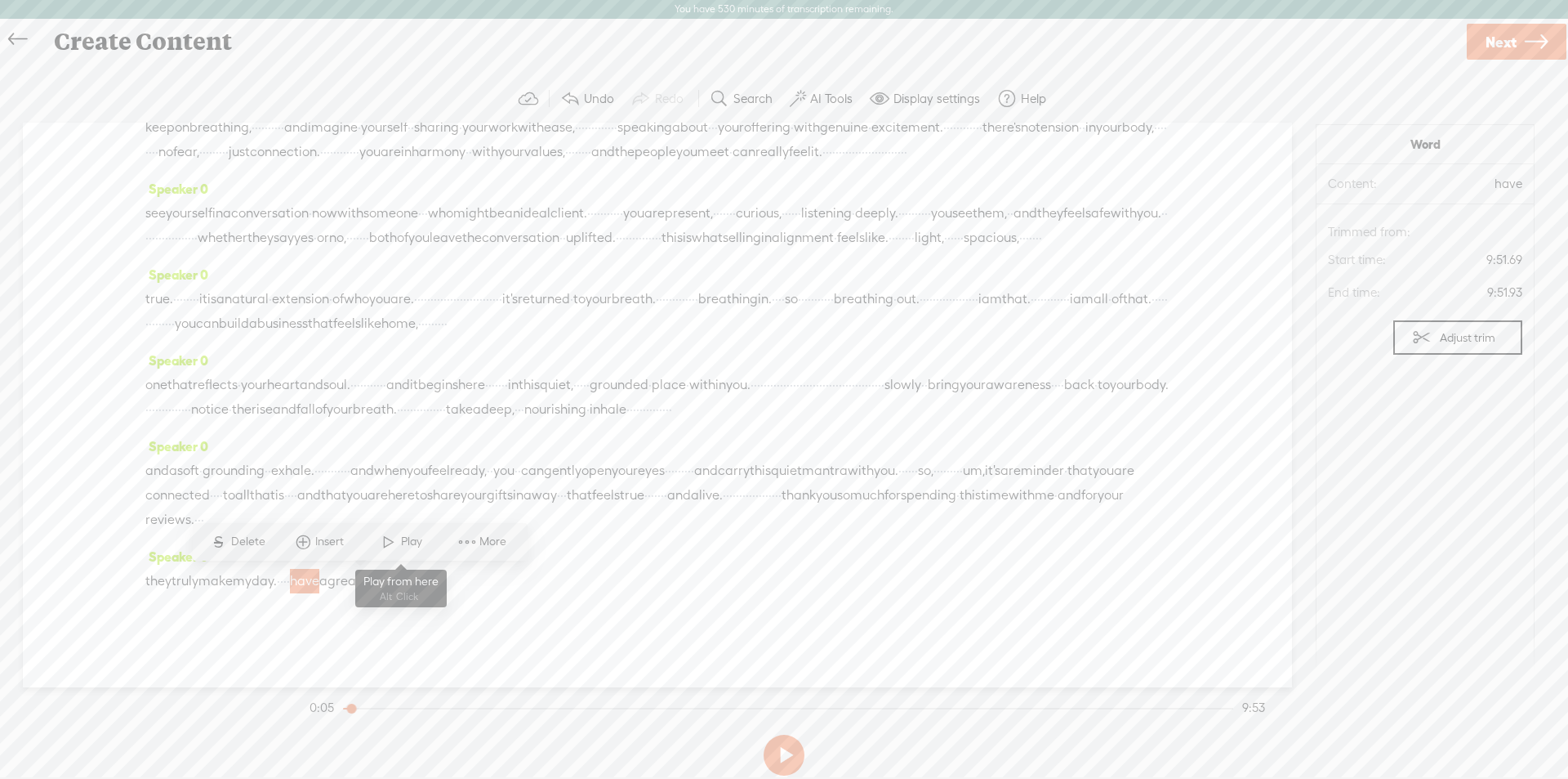
click at [398, 543] on span at bounding box center [389, 541] width 25 height 29
click at [405, 573] on span at bounding box center [399, 579] width 12 height 20
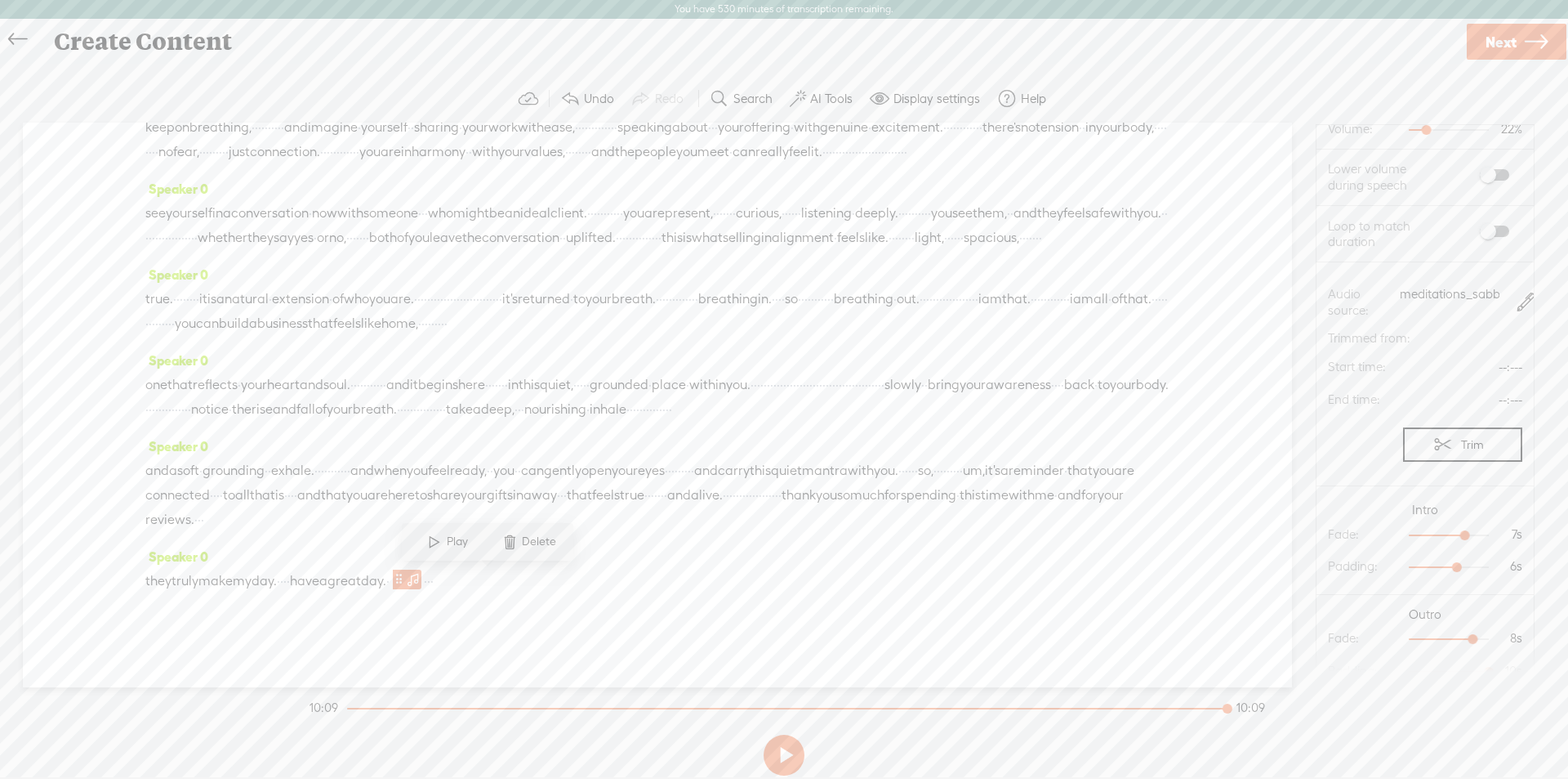
scroll to position [78, 0]
drag, startPoint x: 1450, startPoint y: 616, endPoint x: 1469, endPoint y: 615, distance: 19.0
click at [1472, 615] on div at bounding box center [1490, 630] width 37 height 37
click at [361, 579] on span "great" at bounding box center [344, 582] width 33 height 25
click at [454, 543] on span "Play" at bounding box center [465, 542] width 26 height 17
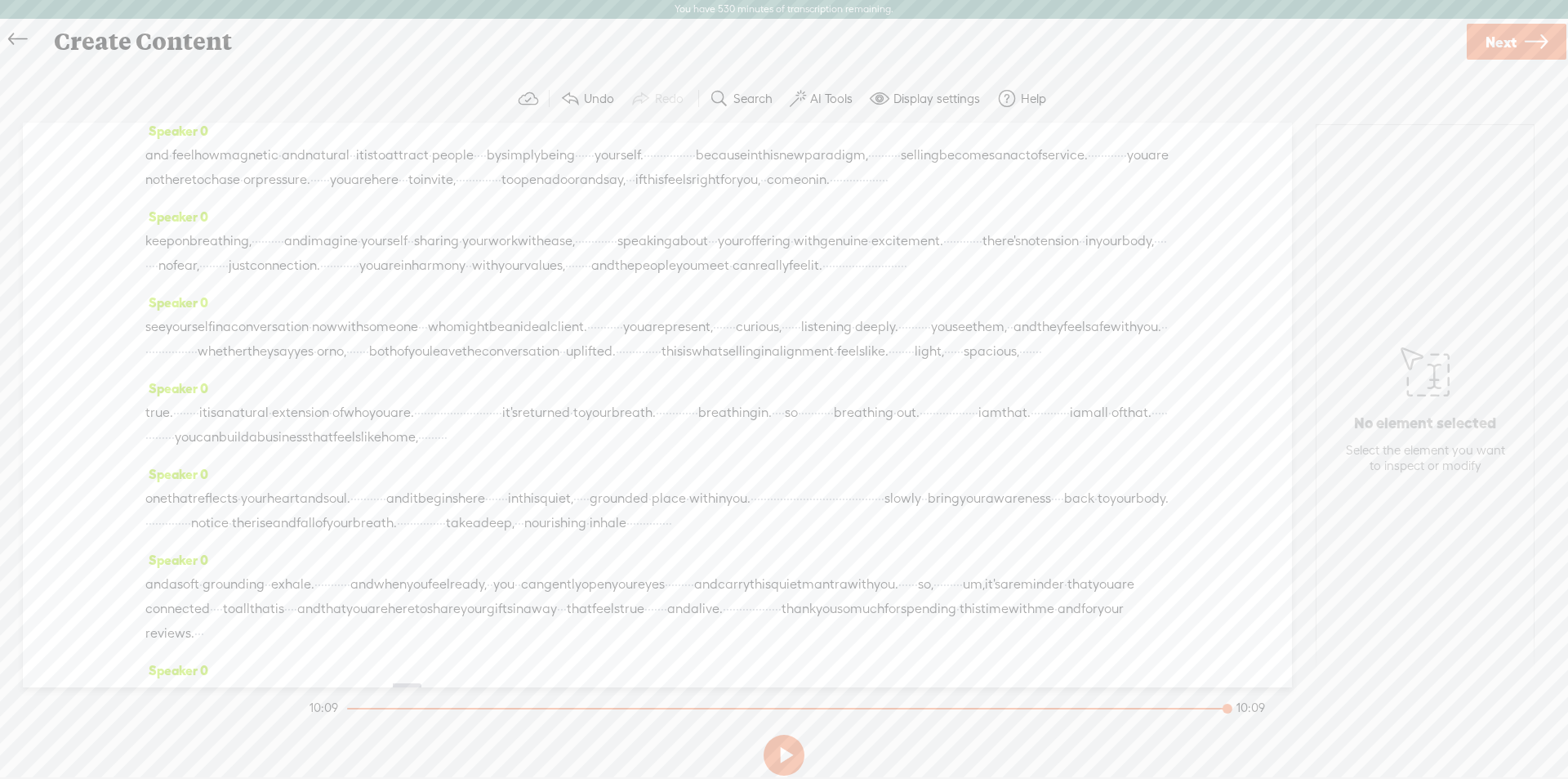
scroll to position [723, 0]
drag, startPoint x: 502, startPoint y: 296, endPoint x: 511, endPoint y: 312, distance: 18.4
click at [502, 205] on div "Speaker 0 and · feel how magnetic · and natural · · it is to attract · people ·…" at bounding box center [657, 162] width 1024 height 85
click at [432, 168] on span "·" at bounding box center [430, 156] width 3 height 25
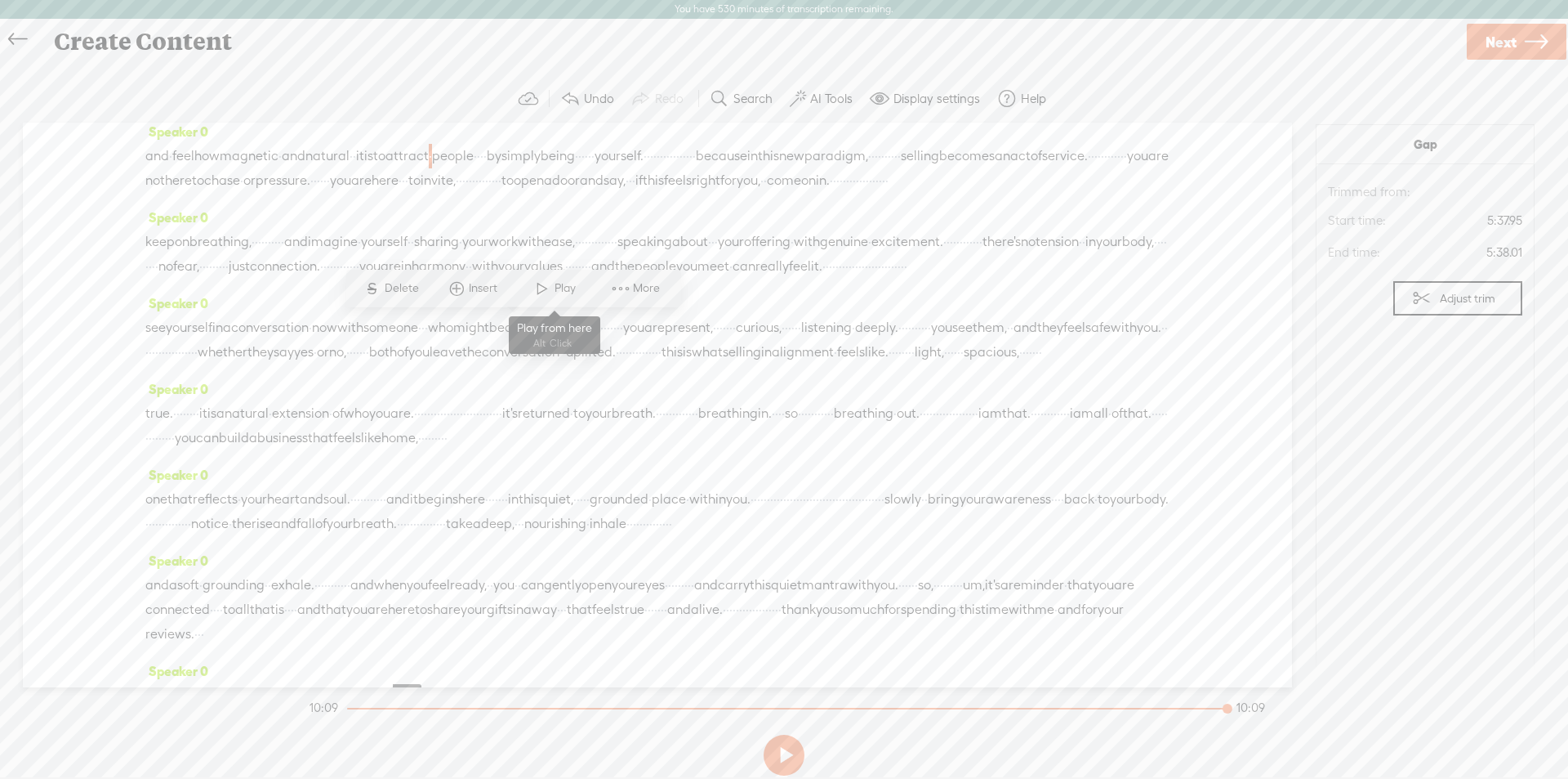
click at [546, 288] on span at bounding box center [542, 288] width 25 height 29
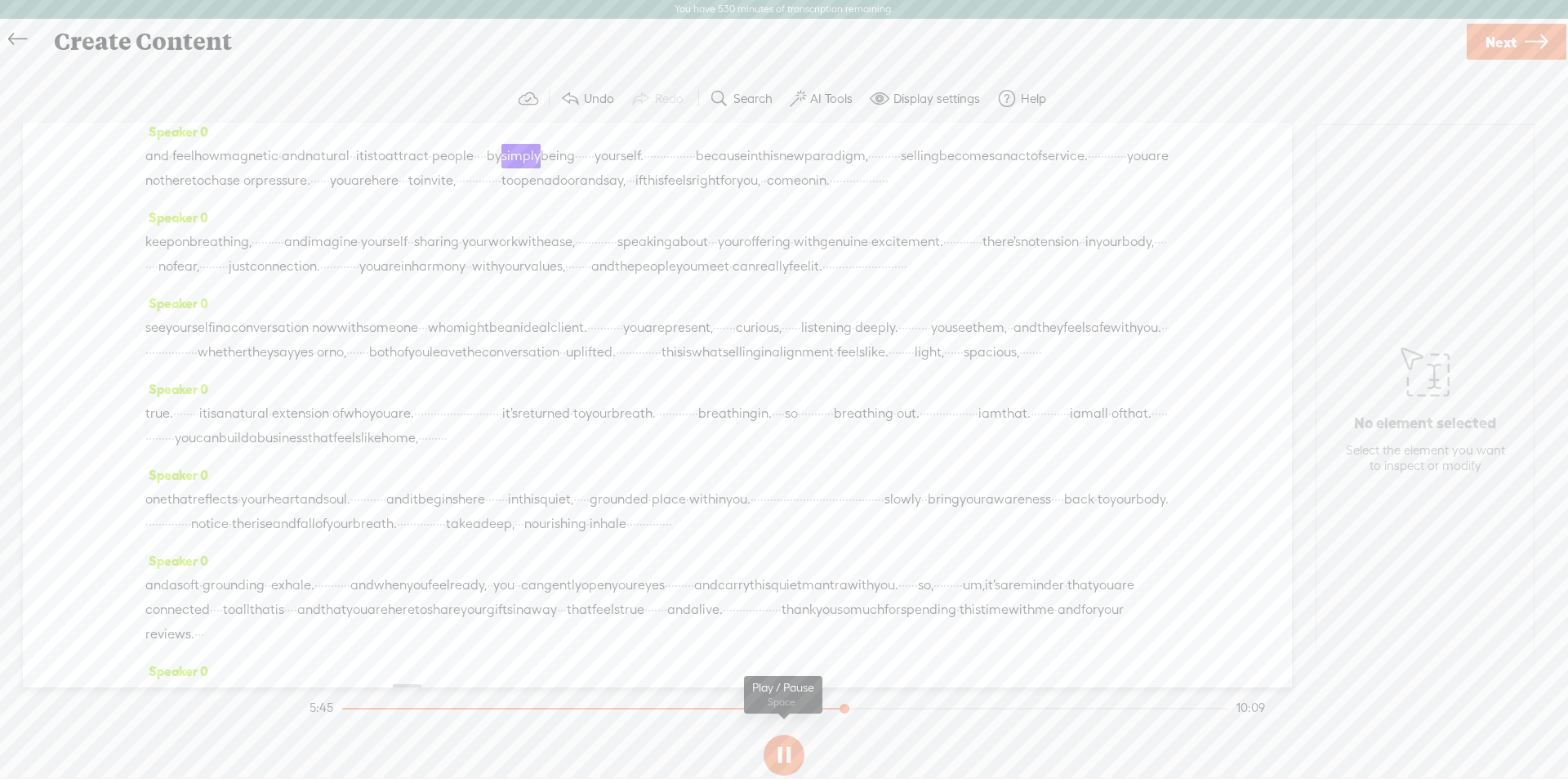
click at [785, 747] on button at bounding box center [784, 755] width 41 height 41
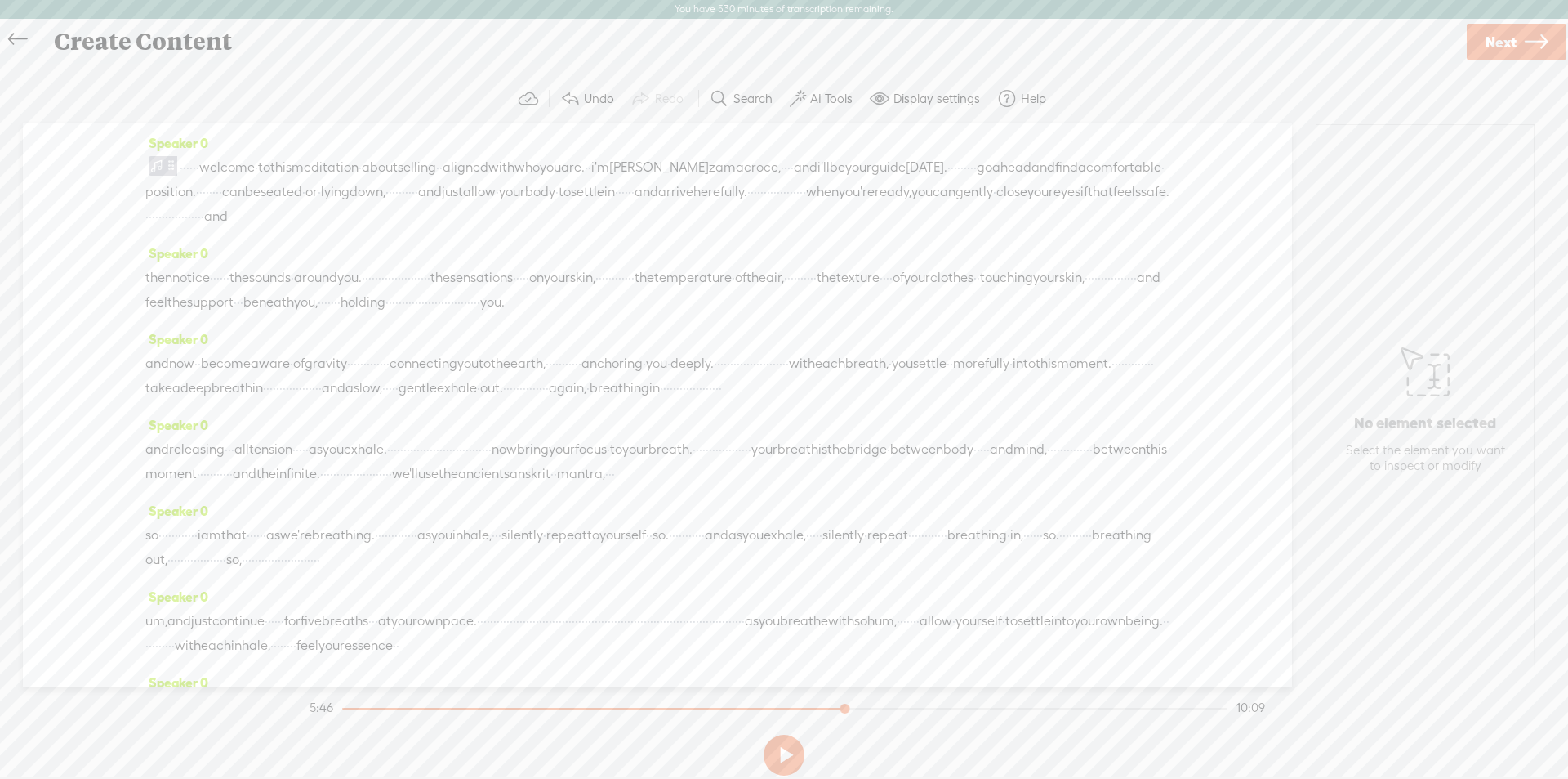
click at [155, 166] on span at bounding box center [157, 166] width 17 height 20
click at [1408, 184] on div at bounding box center [1420, 186] width 37 height 37
drag, startPoint x: 787, startPoint y: 763, endPoint x: 800, endPoint y: 762, distance: 13.0
click at [788, 763] on button at bounding box center [784, 755] width 41 height 41
click at [789, 752] on button at bounding box center [784, 755] width 41 height 41
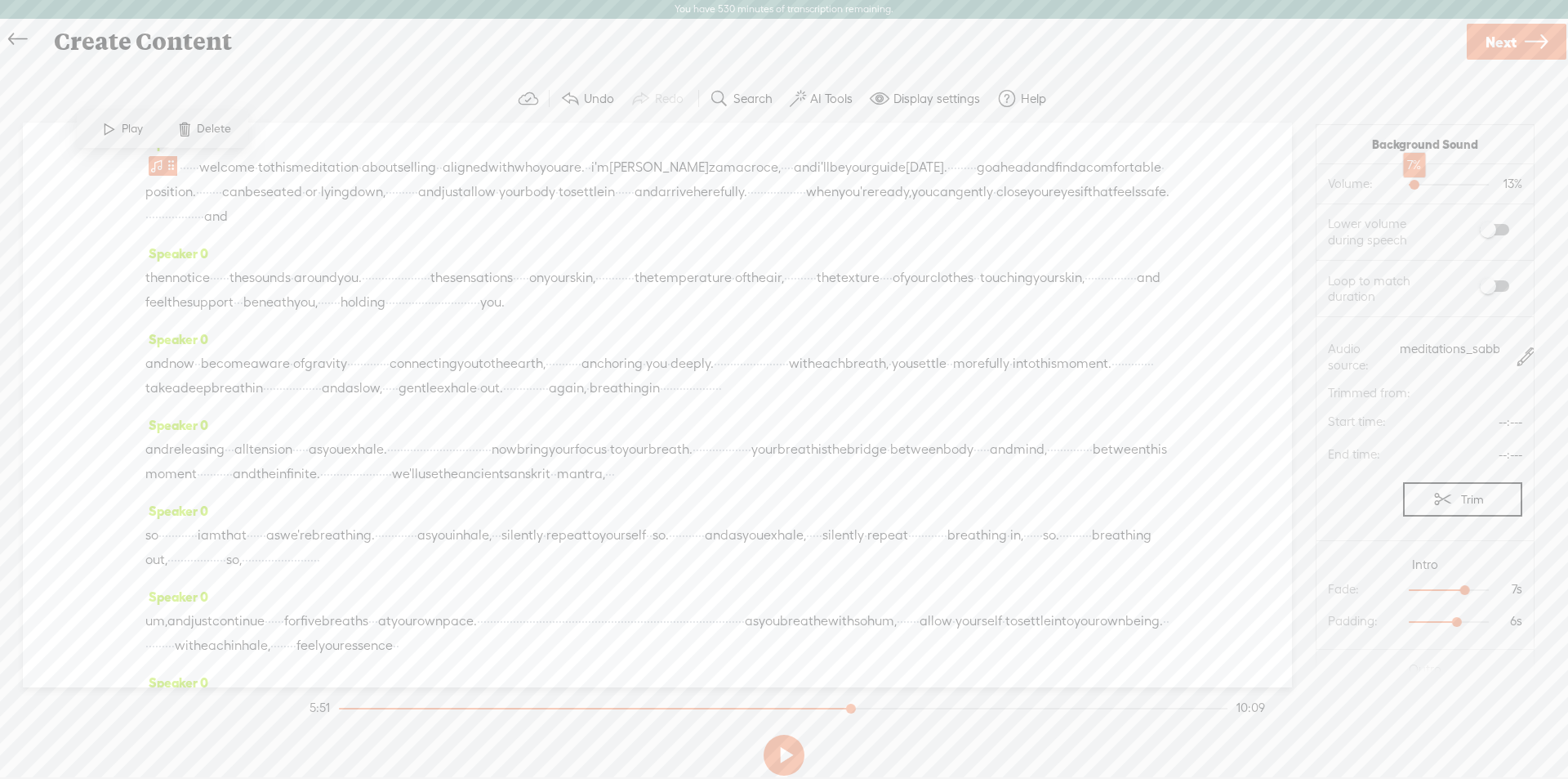
click at [1408, 186] on div at bounding box center [1415, 186] width 37 height 37
click at [771, 747] on button at bounding box center [784, 755] width 41 height 41
drag, startPoint x: 786, startPoint y: 759, endPoint x: 1389, endPoint y: 177, distance: 838.1
click at [789, 750] on button at bounding box center [784, 755] width 41 height 41
click at [1486, 53] on span "Next" at bounding box center [1501, 42] width 31 height 41
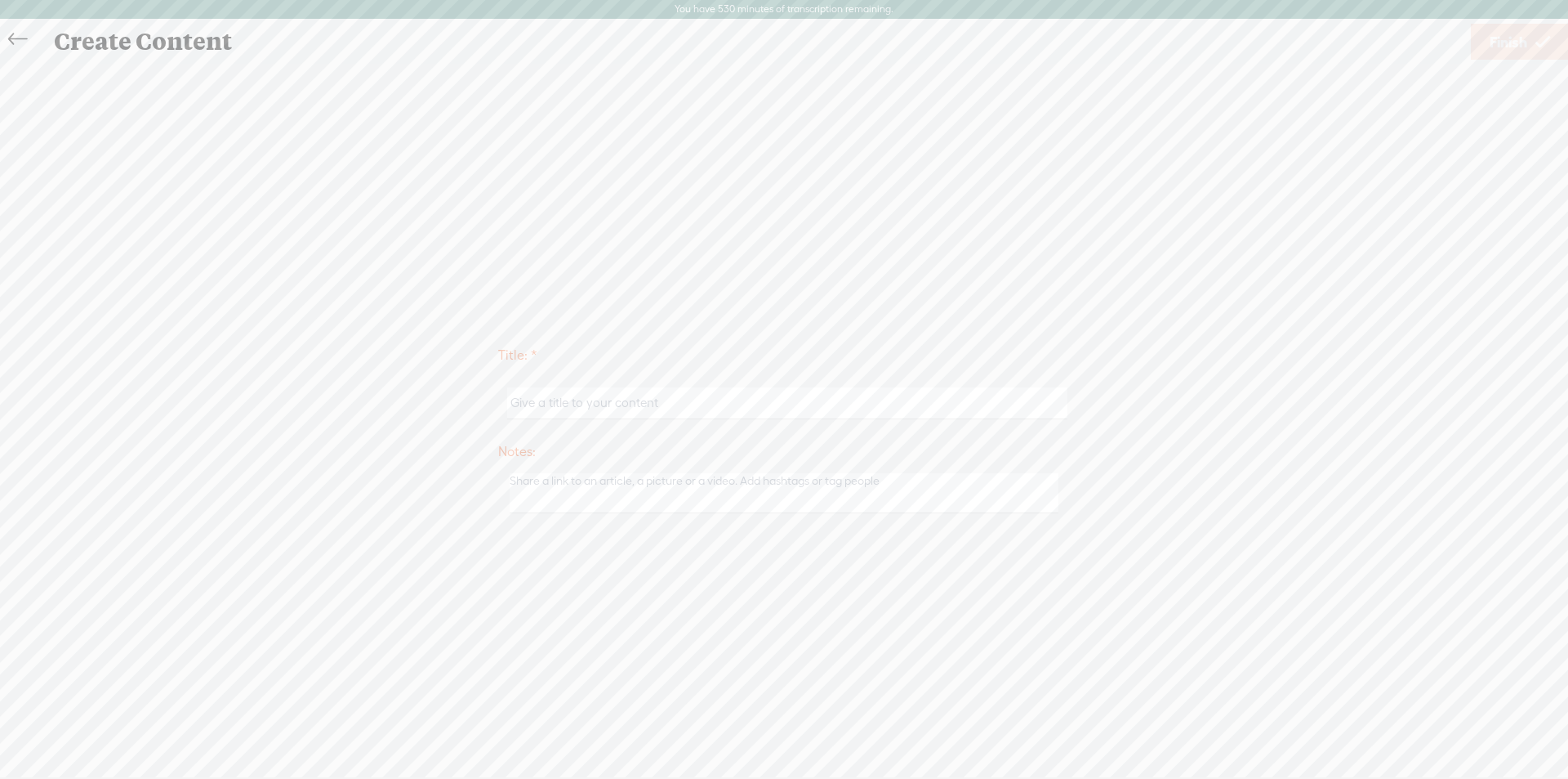
click at [598, 410] on input "text" at bounding box center [787, 403] width 560 height 32
type input "Selling Aligned With Who You Are"
click at [1501, 46] on span "Finish" at bounding box center [1508, 42] width 37 height 41
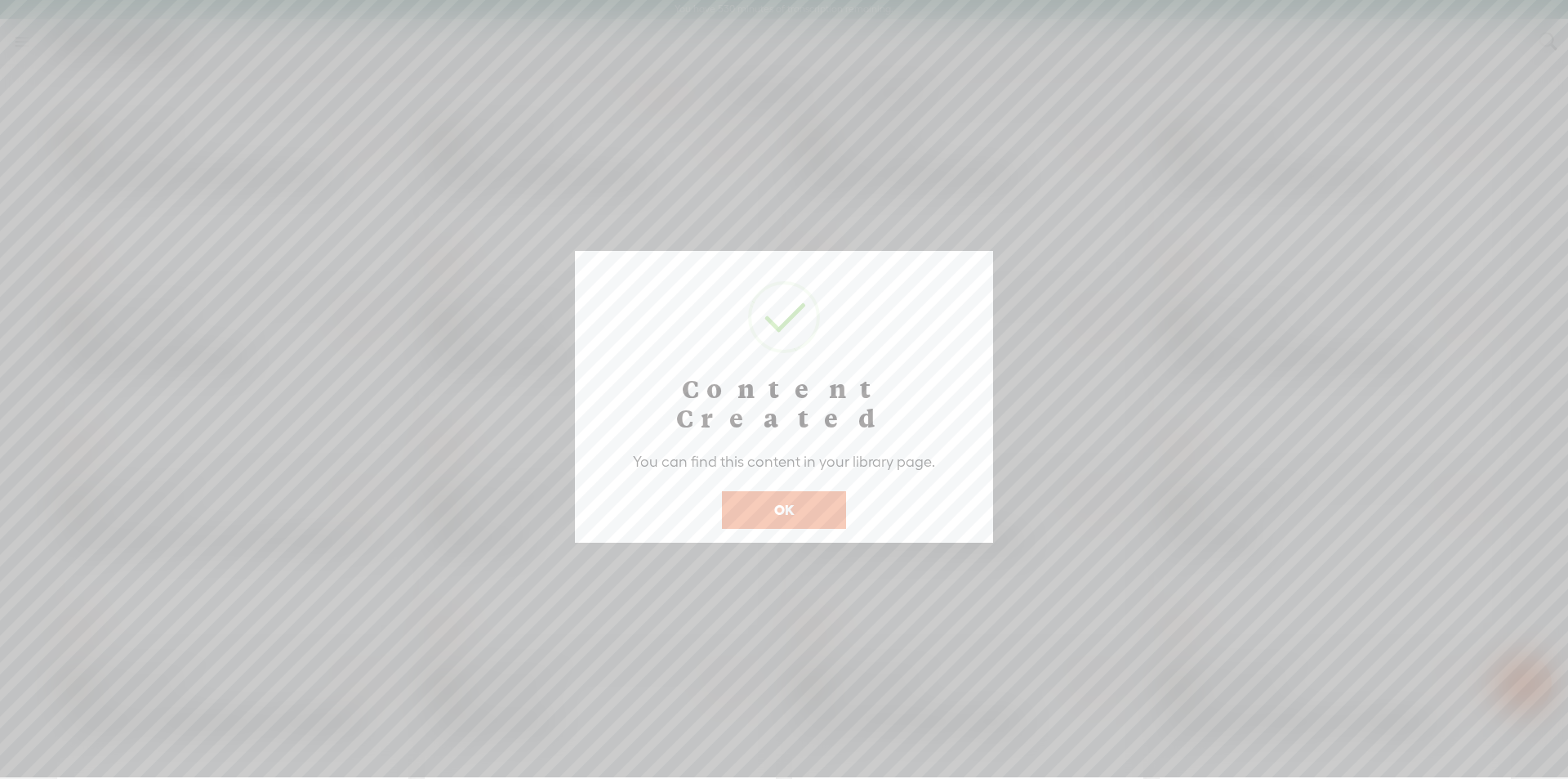
click at [772, 491] on button "OK" at bounding box center [784, 509] width 124 height 37
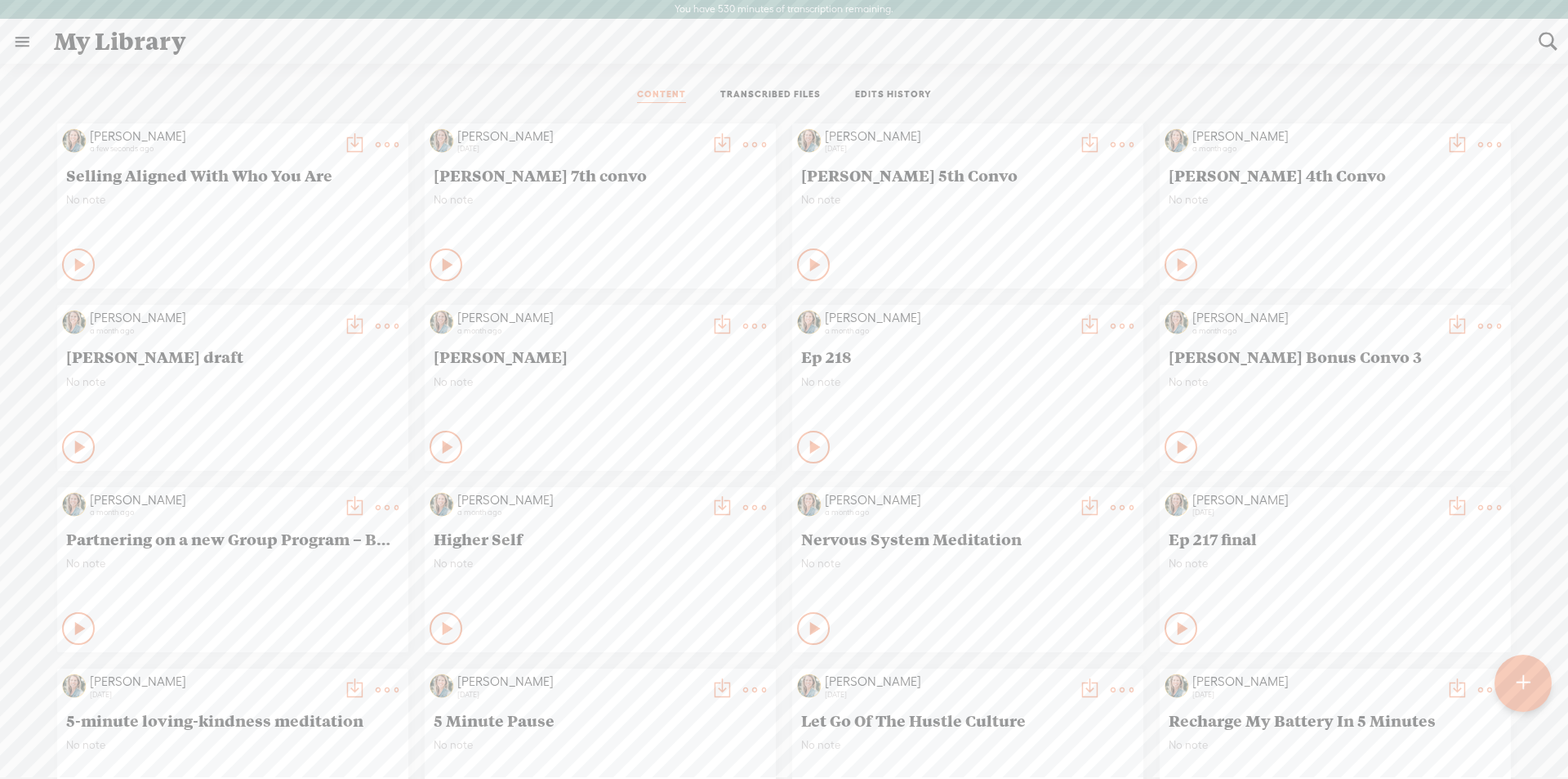
click at [343, 144] on t at bounding box center [355, 145] width 23 height 23
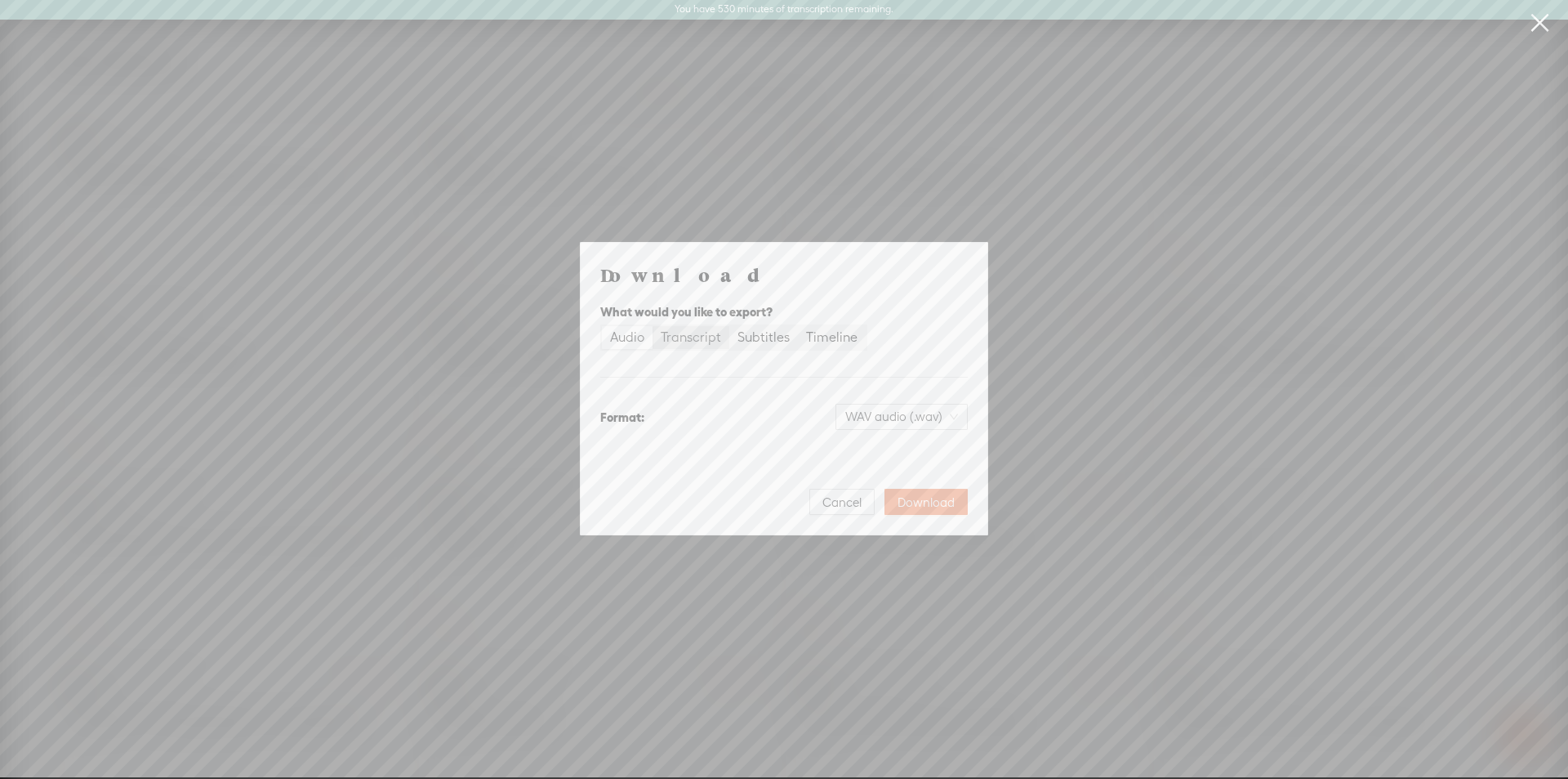
click at [706, 338] on div "Transcript" at bounding box center [691, 338] width 61 height 23
click at [653, 326] on input "Transcript" at bounding box center [653, 326] width 0 height 0
click at [618, 339] on div "Audio" at bounding box center [627, 338] width 34 height 23
click at [602, 326] on input "Audio" at bounding box center [602, 326] width 0 height 0
click at [925, 416] on span "WAV audio (.wav)" at bounding box center [901, 417] width 113 height 25
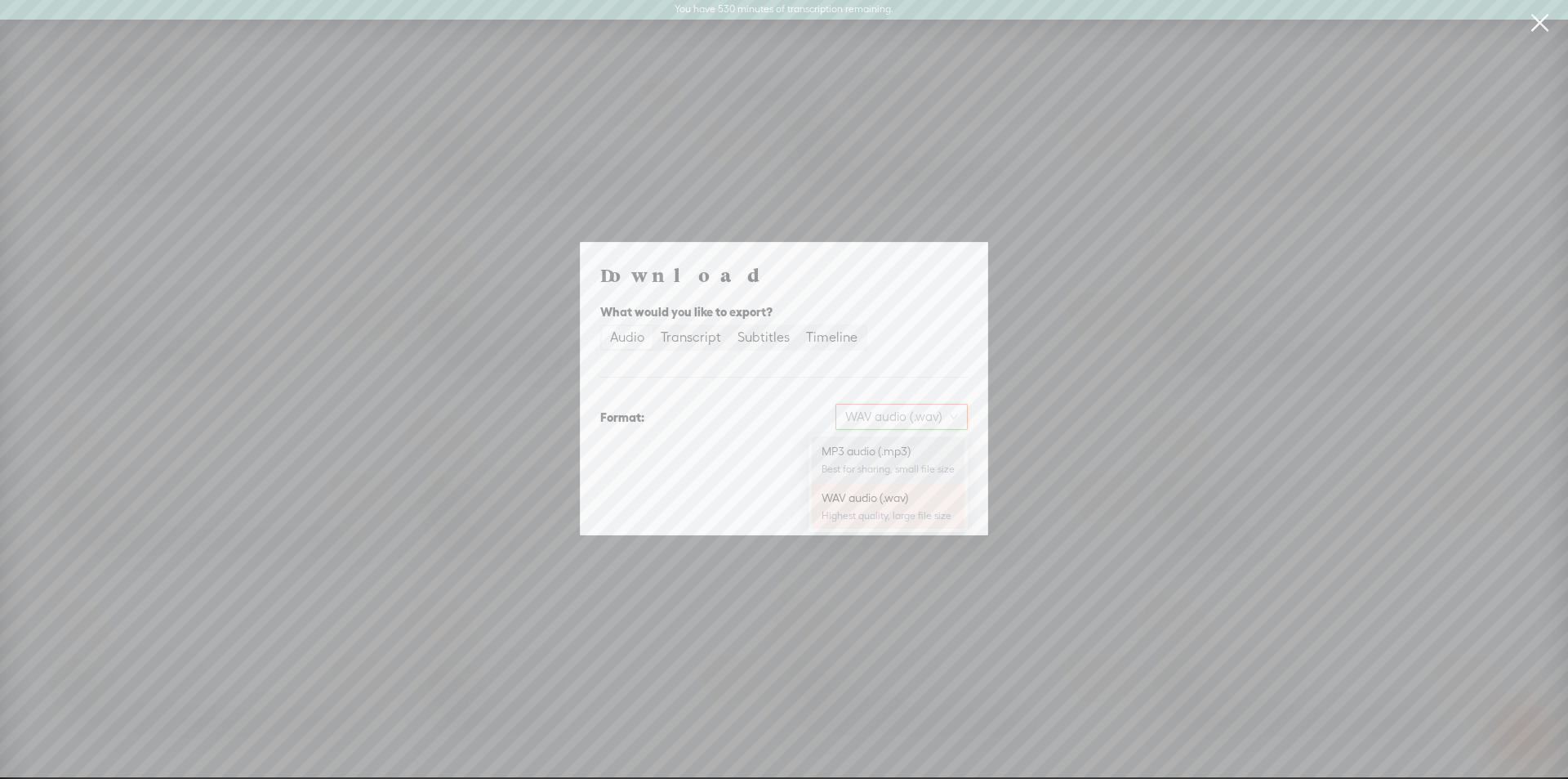
click at [871, 464] on div "Best for sharing, small file size" at bounding box center [888, 470] width 133 height 13
click at [925, 503] on span "Download" at bounding box center [926, 503] width 57 height 17
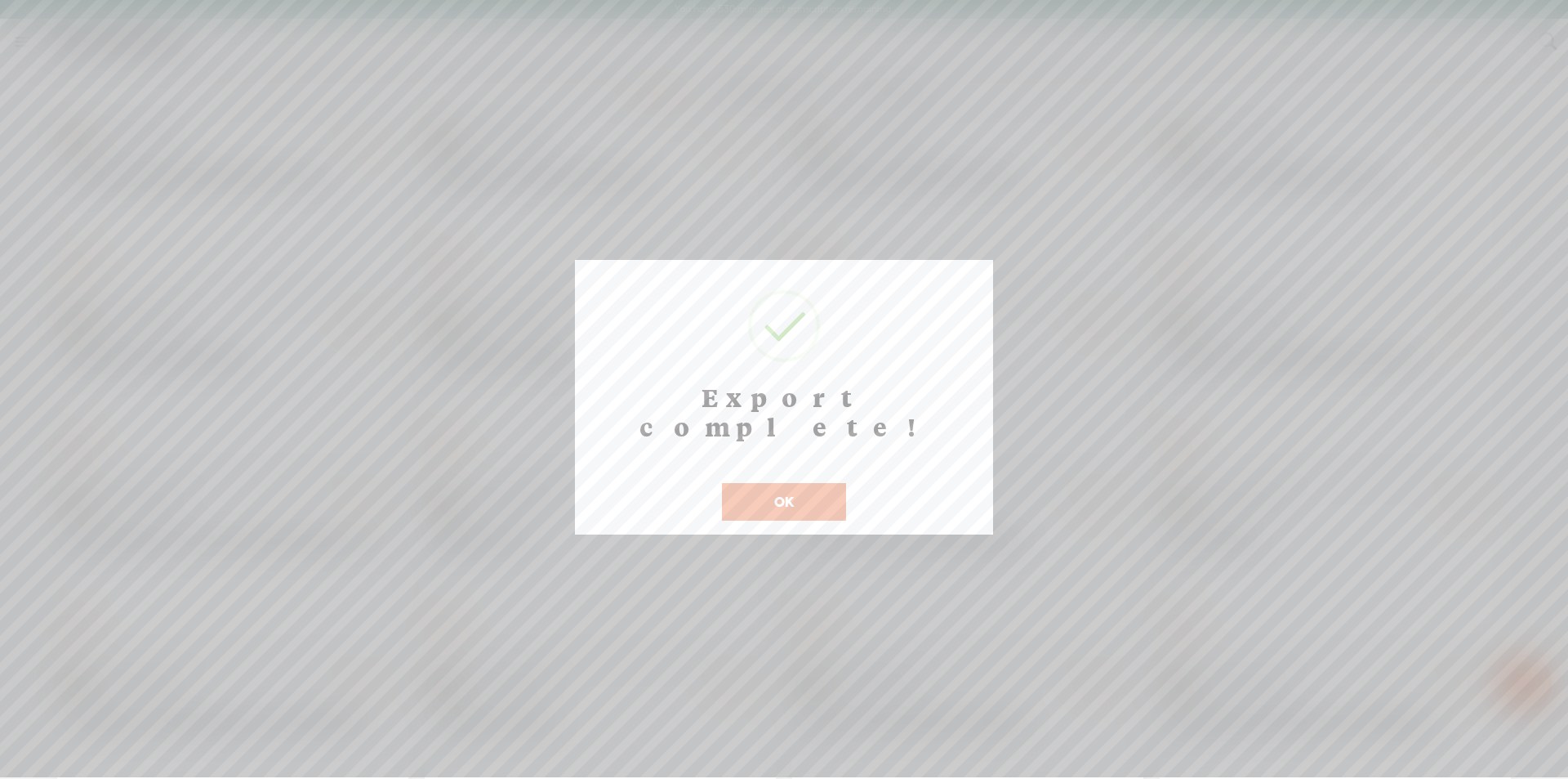
drag, startPoint x: 805, startPoint y: 464, endPoint x: 797, endPoint y: 449, distance: 17.0
click at [805, 483] on button "OK" at bounding box center [784, 501] width 124 height 37
